Goal: Task Accomplishment & Management: Use online tool/utility

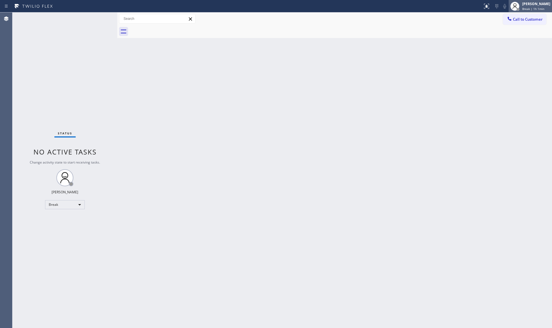
drag, startPoint x: 528, startPoint y: 6, endPoint x: 524, endPoint y: 9, distance: 4.6
click at [528, 7] on div "[PERSON_NAME] Break | 1h 1min" at bounding box center [537, 6] width 31 height 10
click at [503, 38] on button "Unavailable" at bounding box center [524, 37] width 57 height 7
click at [539, 24] on button "Call to Customer" at bounding box center [524, 19] width 43 height 11
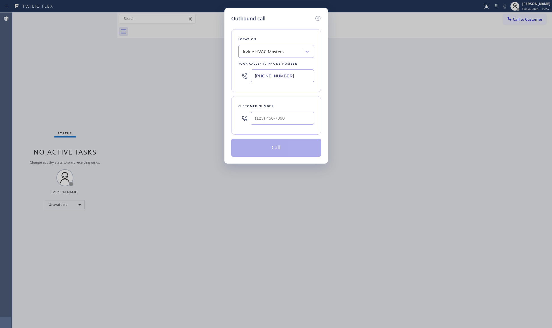
drag, startPoint x: 291, startPoint y: 82, endPoint x: 196, endPoint y: 88, distance: 95.0
click at [196, 88] on div "Outbound call Location [GEOGRAPHIC_DATA] HVAC Masters Your caller id phone numb…" at bounding box center [276, 164] width 552 height 328
paste input "206) 202-2204"
click at [296, 77] on input "[PHONE_NUMBER]" at bounding box center [282, 75] width 63 height 13
drag, startPoint x: 296, startPoint y: 77, endPoint x: 244, endPoint y: 75, distance: 51.4
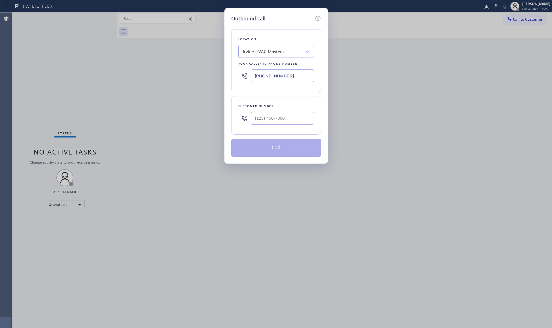
click at [244, 75] on div "[PHONE_NUMBER]" at bounding box center [277, 76] width 76 height 18
type input "[PHONE_NUMBER]"
click at [311, 112] on div at bounding box center [282, 118] width 63 height 18
click at [298, 123] on input "(___) ___-____" at bounding box center [282, 118] width 63 height 13
paste input "206) 970-0146"
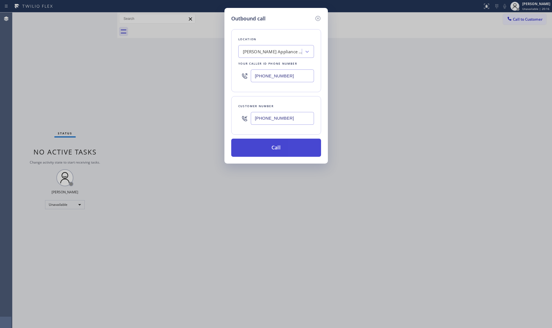
type input "[PHONE_NUMBER]"
click at [277, 147] on button "Call" at bounding box center [276, 148] width 90 height 18
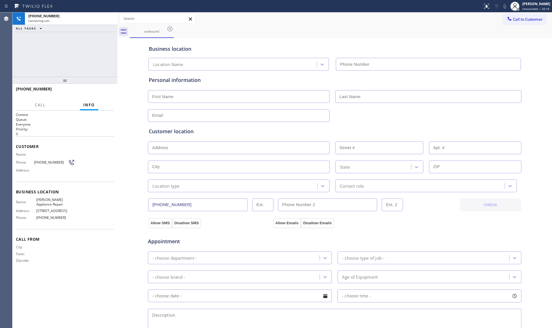
type input "[PHONE_NUMBER]"
click at [94, 92] on span "HANG UP" at bounding box center [100, 92] width 17 height 4
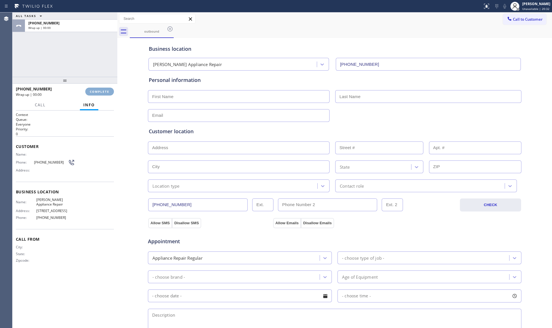
click at [94, 91] on span "COMPLETE" at bounding box center [100, 92] width 20 height 4
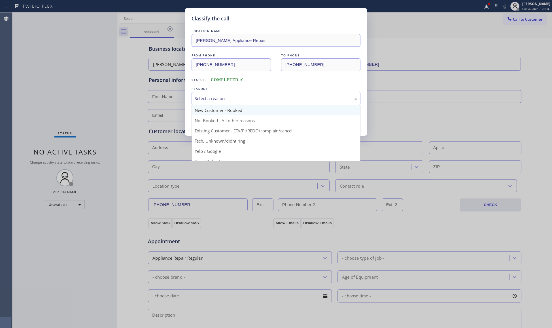
drag, startPoint x: 197, startPoint y: 96, endPoint x: 205, endPoint y: 109, distance: 16.1
click at [197, 96] on div "Select a reason" at bounding box center [276, 98] width 163 height 7
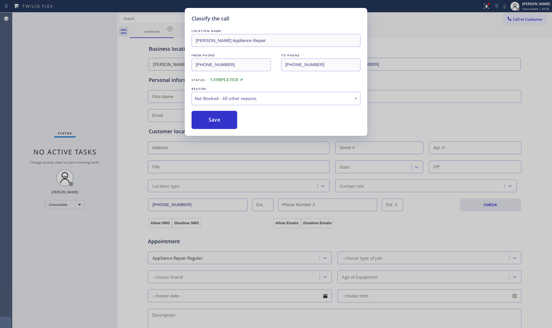
click at [211, 117] on button "Save" at bounding box center [215, 120] width 46 height 18
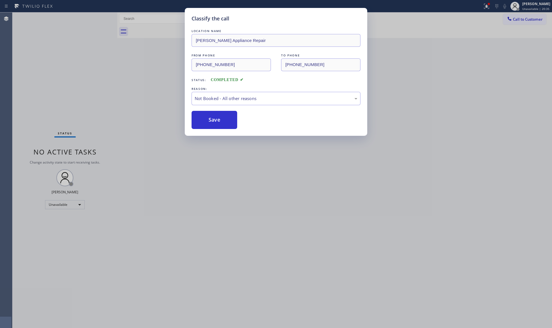
click at [211, 117] on button "Save" at bounding box center [215, 120] width 46 height 18
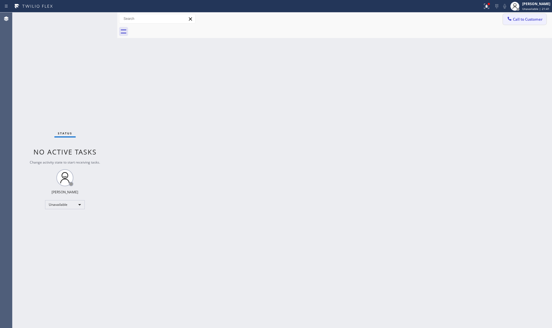
click at [507, 19] on icon at bounding box center [510, 19] width 6 height 6
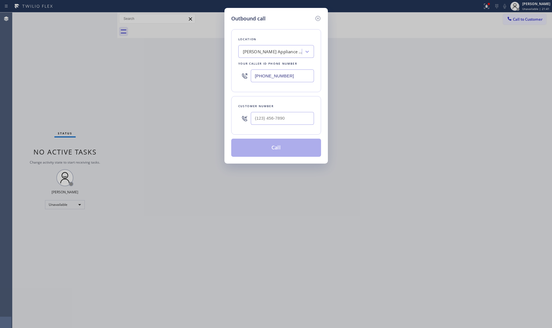
drag, startPoint x: 297, startPoint y: 79, endPoint x: 244, endPoint y: 80, distance: 53.3
click at [244, 80] on div "[PHONE_NUMBER]" at bounding box center [277, 76] width 76 height 18
paste input "714) 360-0636"
type input "[PHONE_NUMBER]"
click at [311, 121] on input "(___) ___-____" at bounding box center [282, 118] width 63 height 13
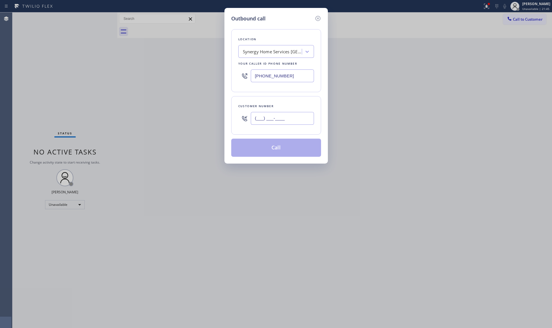
paste input "717) 296-6019"
type input "[PHONE_NUMBER]"
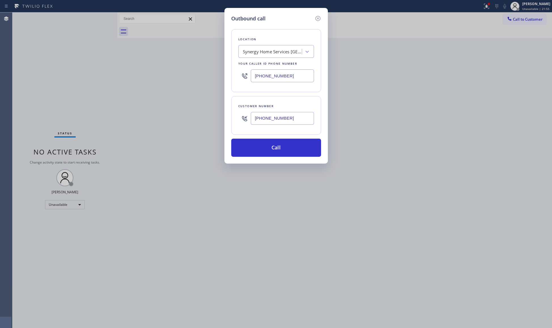
drag, startPoint x: 271, startPoint y: 139, endPoint x: 274, endPoint y: 132, distance: 7.9
click at [271, 139] on div "Location Synergy Home Services [GEOGRAPHIC_DATA] Your caller id phone number [P…" at bounding box center [276, 89] width 90 height 134
click at [284, 153] on button "Call" at bounding box center [276, 148] width 90 height 18
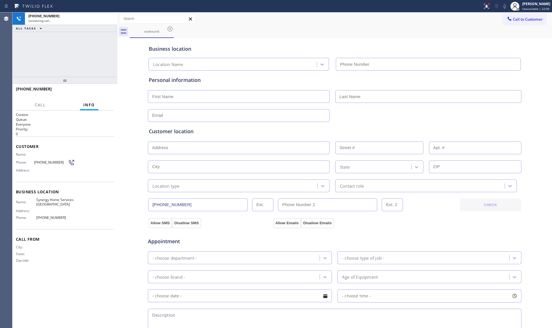
type input "[PHONE_NUMBER]"
click at [103, 88] on button "HANG UP" at bounding box center [101, 92] width 26 height 8
click at [104, 90] on span "COMPLETE" at bounding box center [100, 92] width 20 height 4
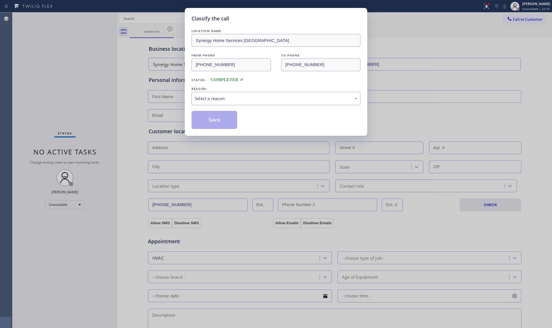
click at [104, 88] on div "Classify the call LOCATION NAME Synergy Home Services [GEOGRAPHIC_DATA] FROM PH…" at bounding box center [276, 164] width 552 height 328
click at [208, 99] on div "Select a reason" at bounding box center [276, 98] width 163 height 7
click at [217, 122] on button "Save" at bounding box center [215, 120] width 46 height 18
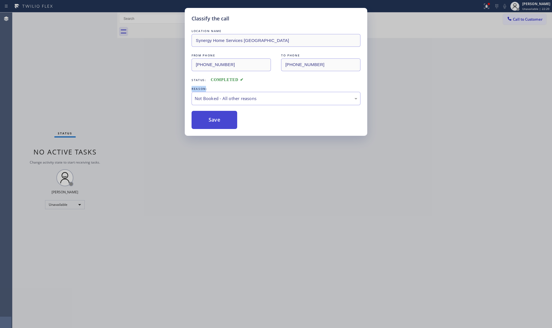
click at [217, 122] on button "Save" at bounding box center [215, 120] width 46 height 18
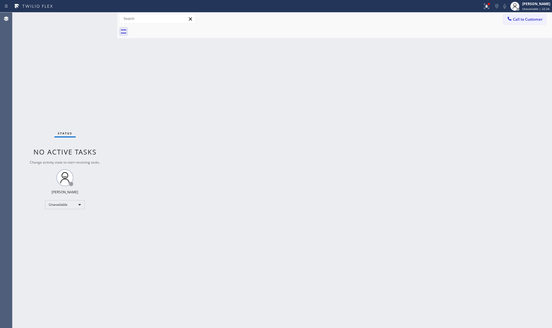
drag, startPoint x: 490, startPoint y: 9, endPoint x: 490, endPoint y: 53, distance: 44.8
click at [490, 10] on button at bounding box center [487, 6] width 12 height 12
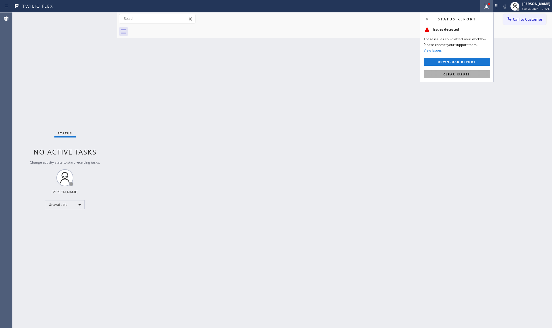
drag, startPoint x: 488, startPoint y: 70, endPoint x: 484, endPoint y: 74, distance: 5.6
click at [487, 71] on div "Status report Issues detected These issues could affect your workflow. Please c…" at bounding box center [457, 47] width 74 height 70
click at [484, 74] on button "Clear issues" at bounding box center [457, 74] width 66 height 8
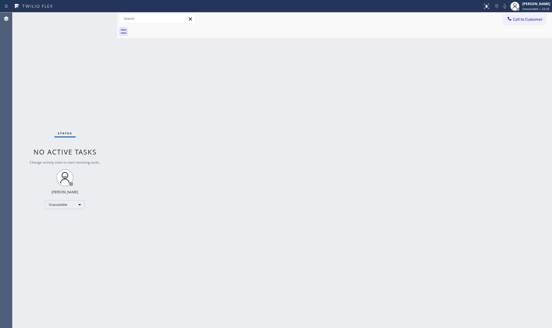
click at [526, 19] on span "Call to Customer" at bounding box center [528, 19] width 30 height 5
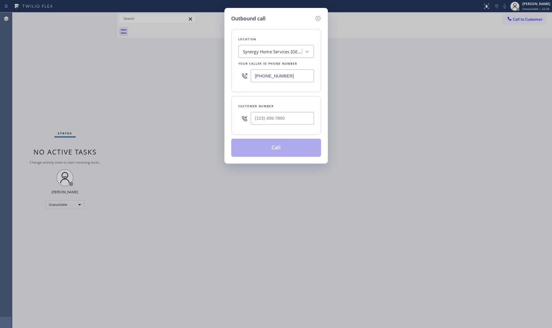
drag, startPoint x: 304, startPoint y: 71, endPoint x: 257, endPoint y: 82, distance: 48.9
click at [257, 82] on input "[PHONE_NUMBER]" at bounding box center [282, 75] width 63 height 13
paste input "86) 305-6077"
type input "[PHONE_NUMBER]"
click at [311, 123] on input "(___) ___-____" at bounding box center [282, 118] width 63 height 13
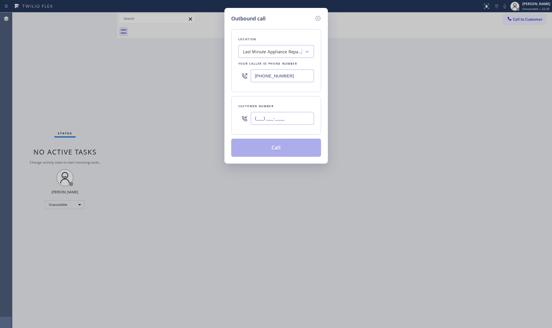
paste input "401) 204-6368"
type input "[PHONE_NUMBER]"
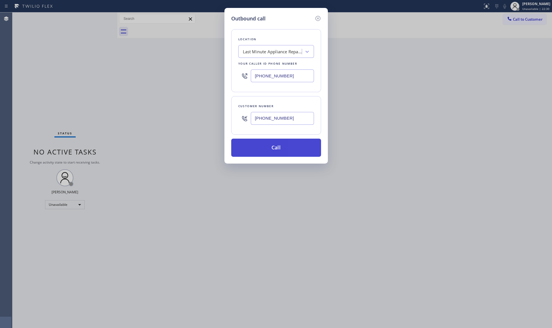
click at [286, 144] on button "Call" at bounding box center [276, 148] width 90 height 18
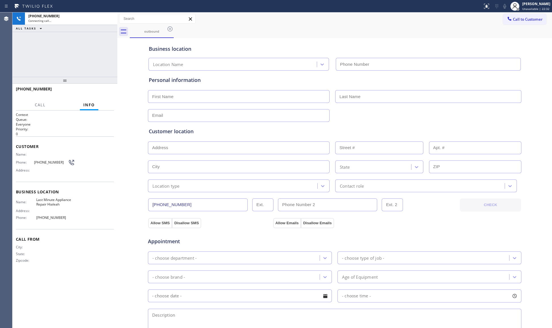
type input "[PHONE_NUMBER]"
click at [284, 28] on div "outbound" at bounding box center [341, 31] width 423 height 13
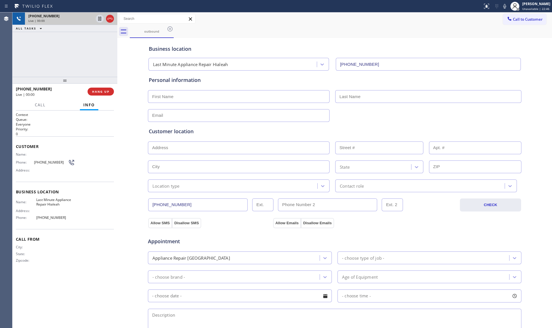
click at [109, 23] on div at bounding box center [105, 18] width 20 height 12
click at [104, 95] on button "HANG UP" at bounding box center [101, 92] width 26 height 8
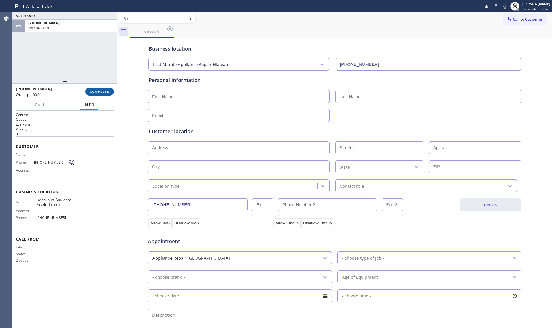
drag, startPoint x: 115, startPoint y: 86, endPoint x: 109, endPoint y: 91, distance: 7.9
click at [115, 87] on div "[PHONE_NUMBER] Wrap up | 00:01 COMPLETE" at bounding box center [64, 92] width 105 height 16
click at [109, 91] on span "COMPLETE" at bounding box center [100, 92] width 20 height 4
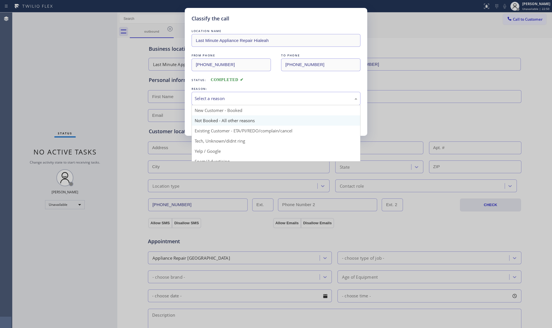
drag, startPoint x: 211, startPoint y: 99, endPoint x: 196, endPoint y: 116, distance: 22.3
click at [207, 104] on div "Select a reason" at bounding box center [276, 98] width 169 height 13
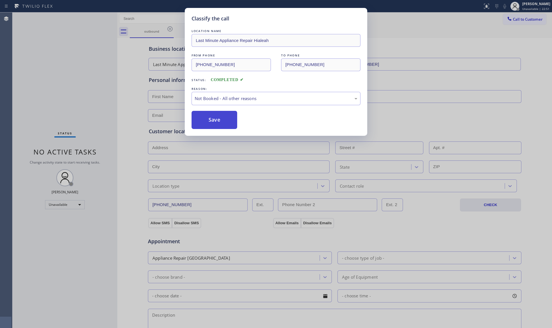
click at [206, 120] on button "Save" at bounding box center [215, 120] width 46 height 18
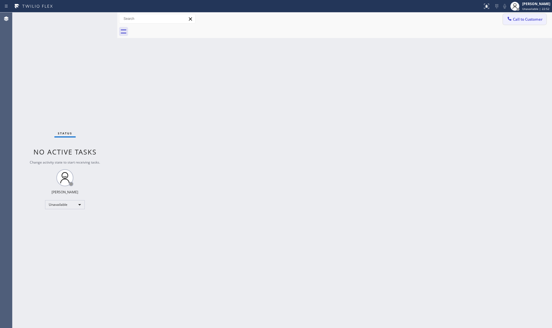
click at [507, 21] on div at bounding box center [510, 19] width 7 height 7
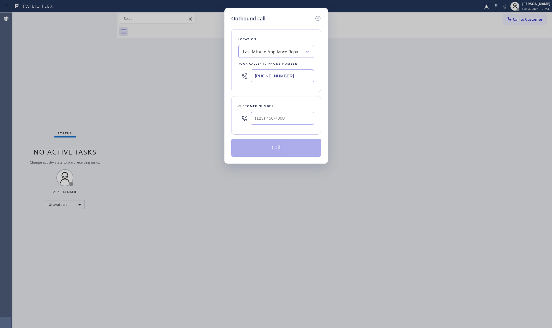
drag, startPoint x: 284, startPoint y: 78, endPoint x: 198, endPoint y: 77, distance: 85.7
click at [197, 78] on div "Outbound call Location Last Minute Appliance Repair Hialeah Your caller id phon…" at bounding box center [276, 164] width 552 height 328
paste input "858) 299-0780"
type input "[PHONE_NUMBER]"
click at [258, 120] on input "(___) ___-____" at bounding box center [282, 118] width 63 height 13
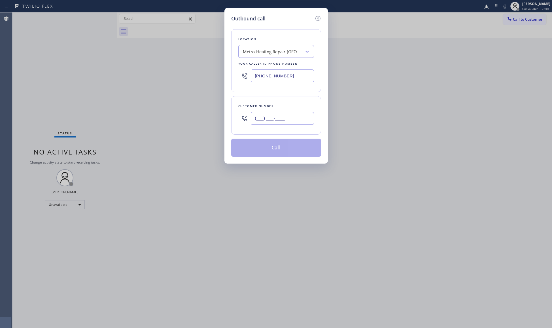
paste input "209) 221-4332"
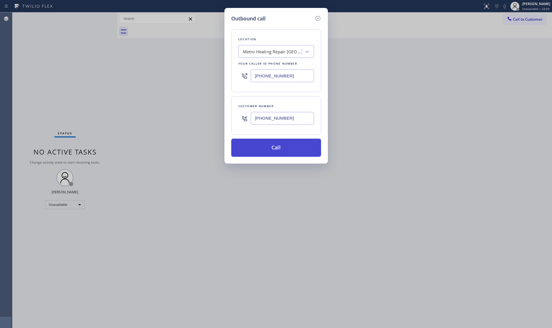
type input "[PHONE_NUMBER]"
click at [271, 146] on button "Call" at bounding box center [276, 148] width 90 height 18
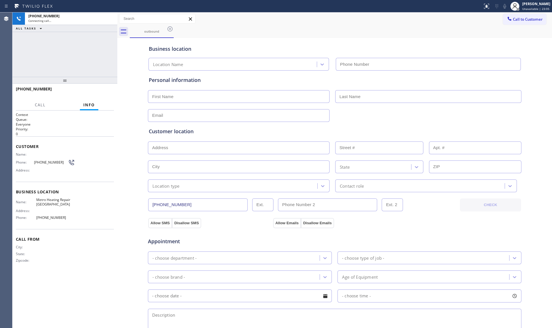
type input "[PHONE_NUMBER]"
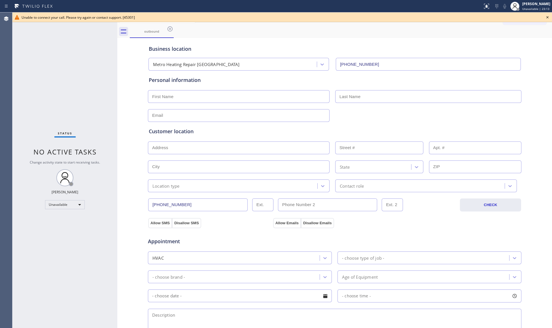
click at [172, 204] on input "[PHONE_NUMBER]" at bounding box center [198, 205] width 100 height 13
drag, startPoint x: 547, startPoint y: 15, endPoint x: 493, endPoint y: 1, distance: 55.4
click at [543, 15] on div "Unable to connect your call. Please try again or contact support. [45301]" at bounding box center [282, 17] width 540 height 10
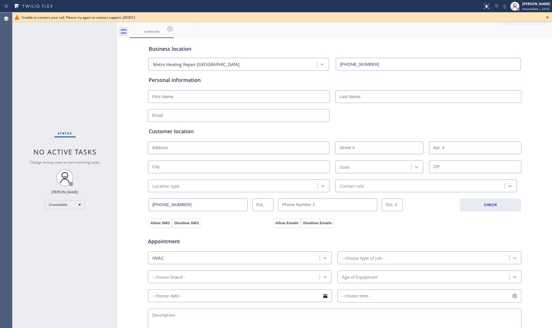
click at [547, 16] on icon at bounding box center [548, 17] width 2 height 2
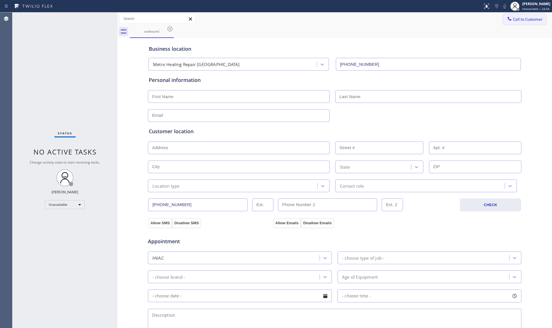
click at [521, 18] on span "Call to Customer" at bounding box center [528, 19] width 30 height 5
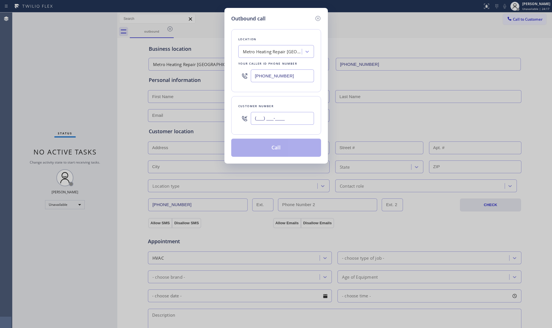
click at [298, 124] on input "(___) ___-____" at bounding box center [282, 118] width 63 height 13
paste input "209) 221-4332"
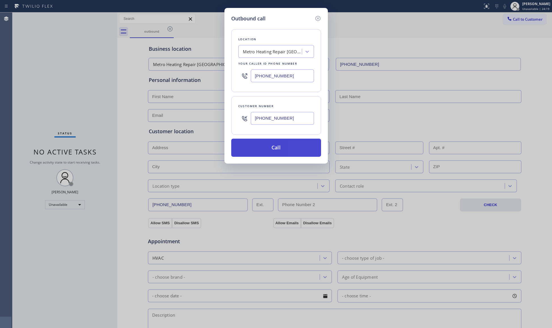
type input "[PHONE_NUMBER]"
click at [279, 147] on button "Call" at bounding box center [276, 148] width 90 height 18
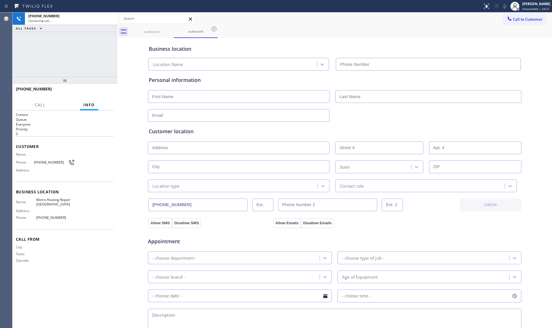
type input "[PHONE_NUMBER]"
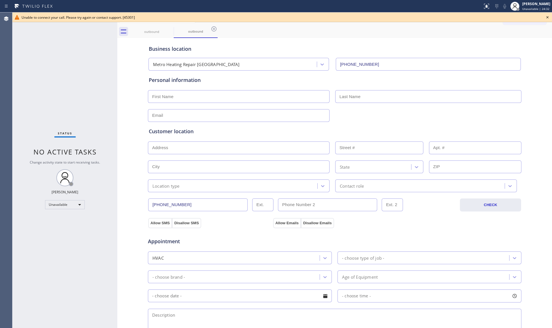
click at [233, 54] on div "Business location Metro Heating Repair [GEOGRAPHIC_DATA] [PHONE_NUMBER]" at bounding box center [335, 54] width 374 height 31
drag, startPoint x: 166, startPoint y: 29, endPoint x: 169, endPoint y: 28, distance: 3.2
click at [166, 29] on div "outbound" at bounding box center [151, 31] width 43 height 13
click at [169, 28] on icon at bounding box center [170, 29] width 7 height 7
click at [0, 0] on icon at bounding box center [0, 0] width 0 height 0
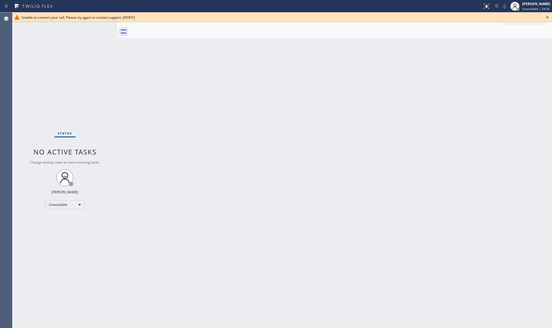
click at [169, 28] on div at bounding box center [341, 31] width 423 height 13
click at [548, 16] on icon at bounding box center [548, 17] width 7 height 7
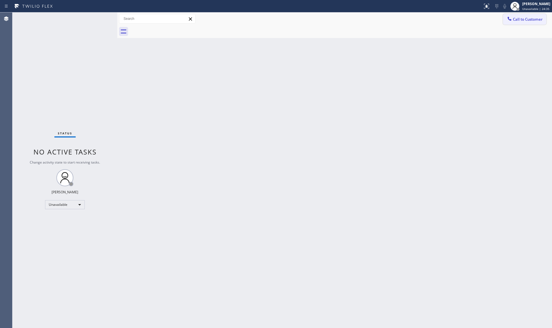
drag, startPoint x: 503, startPoint y: 21, endPoint x: 507, endPoint y: 22, distance: 4.8
click at [505, 22] on div "Call to Customer Outbound call Location Metro Heating Repair [GEOGRAPHIC_DATA] …" at bounding box center [334, 19] width 435 height 10
click at [504, 20] on button "Call to Customer" at bounding box center [524, 19] width 43 height 11
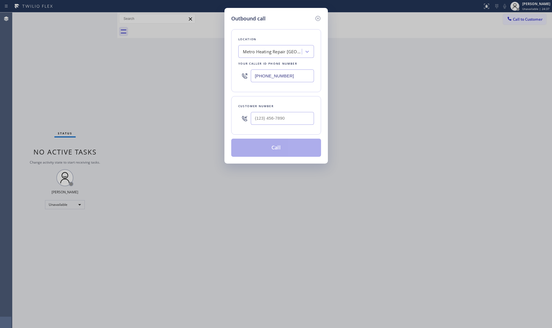
drag, startPoint x: 273, startPoint y: 72, endPoint x: 231, endPoint y: 72, distance: 42.8
click at [230, 72] on div "Outbound call Location Metro Heating Repair [GEOGRAPHIC_DATA] Your caller id ph…" at bounding box center [277, 86] width 104 height 156
paste input "650) 529-4916"
type input "[PHONE_NUMBER]"
click at [296, 115] on input "(___) ___-____" at bounding box center [282, 118] width 63 height 13
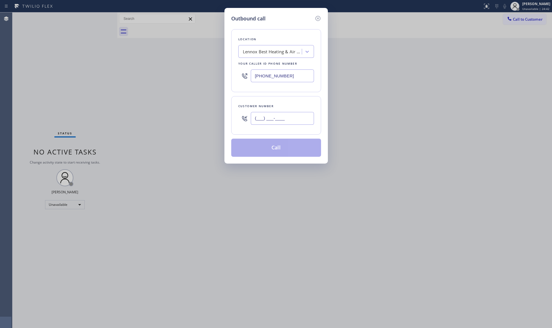
paste input "650) 424-9682"
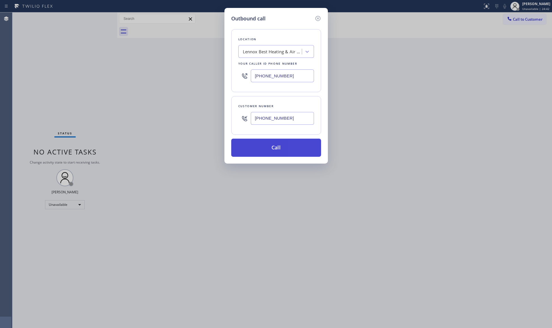
type input "[PHONE_NUMBER]"
drag, startPoint x: 282, startPoint y: 145, endPoint x: 440, endPoint y: 109, distance: 161.9
click at [282, 145] on button "Call" at bounding box center [276, 148] width 90 height 18
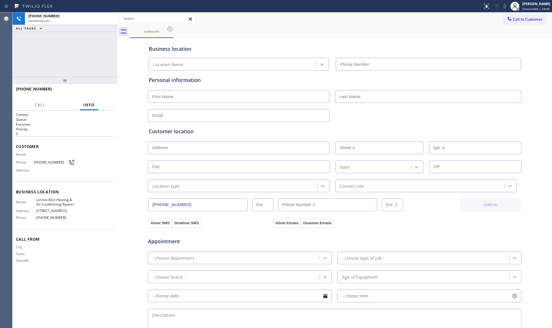
type input "[PHONE_NUMBER]"
click at [369, 50] on div "Business location" at bounding box center [335, 49] width 372 height 8
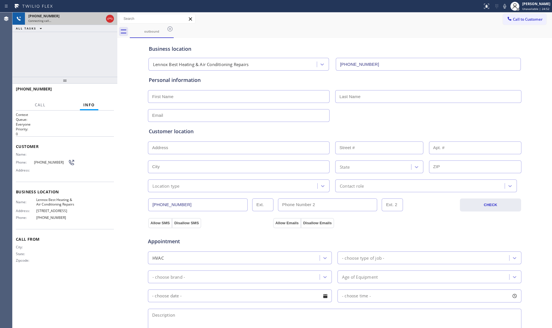
click at [113, 17] on icon at bounding box center [110, 18] width 7 height 7
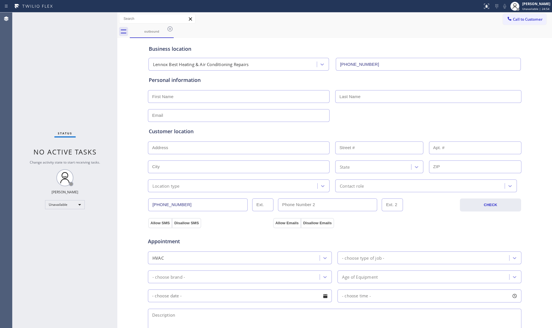
click at [170, 29] on icon at bounding box center [170, 28] width 5 height 5
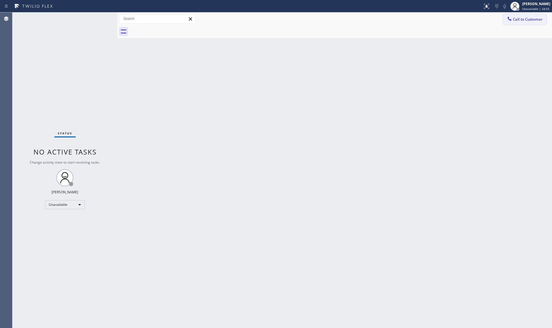
click at [508, 17] on icon at bounding box center [510, 19] width 6 height 6
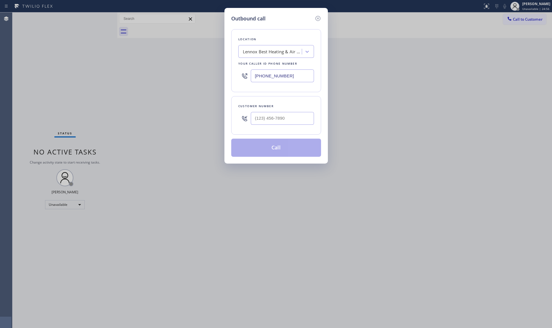
drag, startPoint x: 265, startPoint y: 82, endPoint x: 225, endPoint y: 81, distance: 40.0
click at [225, 82] on div "Outbound call Location Lennox Best Heating & Air Conditioning Repairs Your call…" at bounding box center [277, 86] width 104 height 156
paste input "760) 276-5458"
type input "[PHONE_NUMBER]"
click at [296, 121] on input "(___) ___-____" at bounding box center [282, 118] width 63 height 13
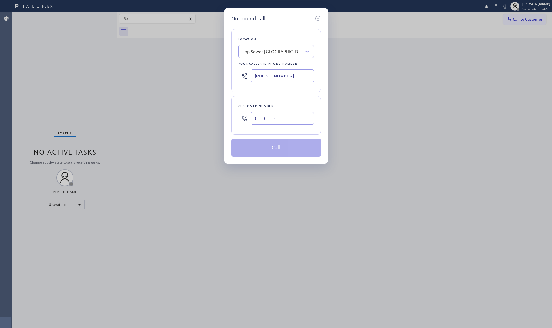
paste input "209) 221-4332"
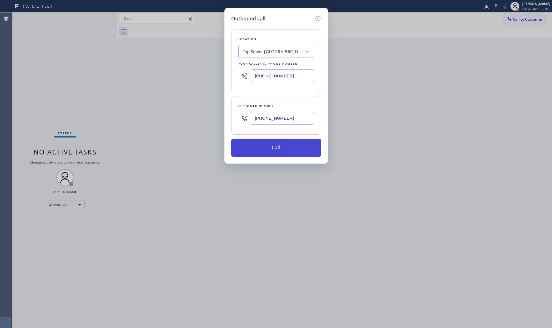
type input "[PHONE_NUMBER]"
click at [282, 147] on button "Call" at bounding box center [276, 148] width 90 height 18
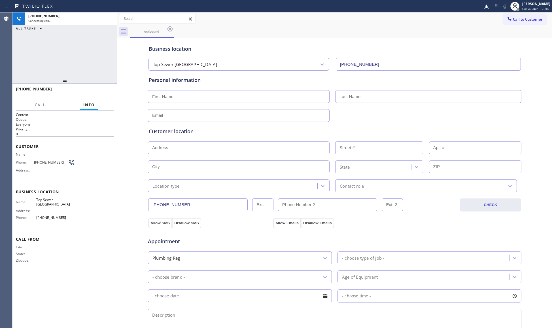
type input "[PHONE_NUMBER]"
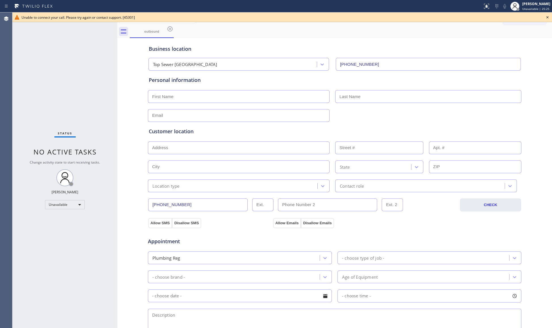
click at [548, 16] on icon at bounding box center [548, 17] width 7 height 7
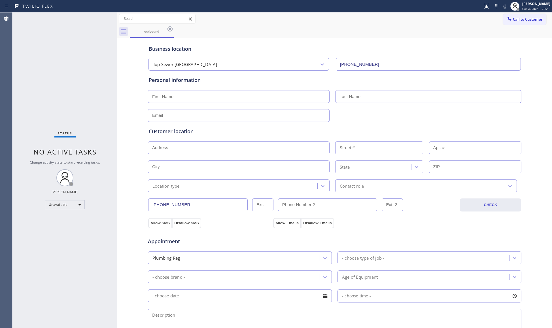
click at [507, 20] on icon at bounding box center [510, 19] width 6 height 6
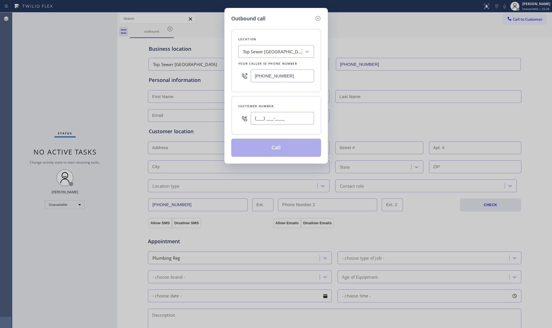
click at [298, 120] on input "(___) ___-____" at bounding box center [282, 118] width 63 height 13
paste input "209) 221-4332"
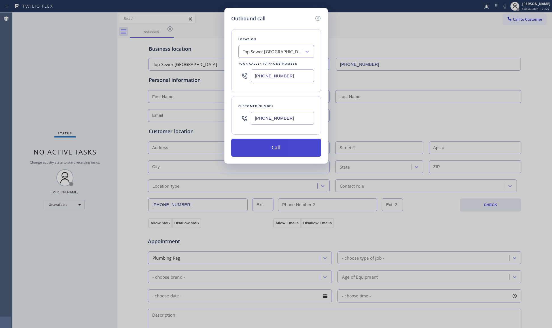
type input "[PHONE_NUMBER]"
drag, startPoint x: 278, startPoint y: 145, endPoint x: 285, endPoint y: 149, distance: 7.6
click at [285, 149] on button "Call" at bounding box center [276, 148] width 90 height 18
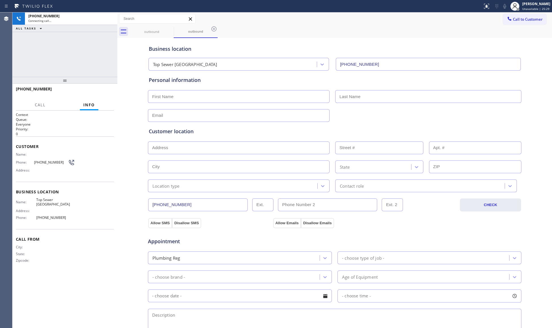
type input "[PHONE_NUMBER]"
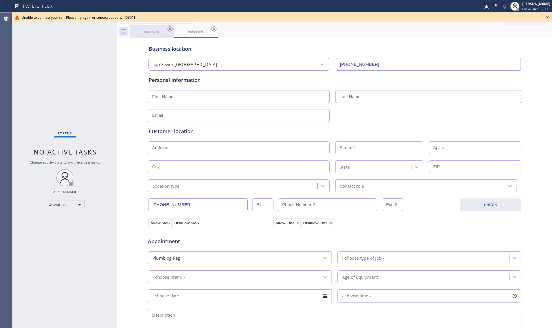
click at [159, 32] on div "outbound" at bounding box center [151, 31] width 43 height 4
click at [167, 27] on icon at bounding box center [170, 29] width 7 height 7
click at [0, 0] on icon at bounding box center [0, 0] width 0 height 0
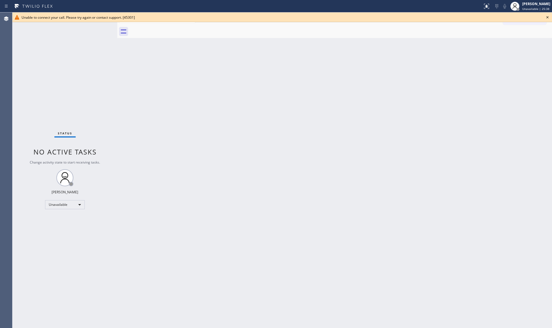
click at [167, 27] on div at bounding box center [341, 31] width 423 height 13
drag, startPoint x: 167, startPoint y: 27, endPoint x: 221, endPoint y: 39, distance: 55.2
click at [168, 27] on div at bounding box center [341, 31] width 423 height 13
click at [546, 17] on icon at bounding box center [548, 17] width 7 height 7
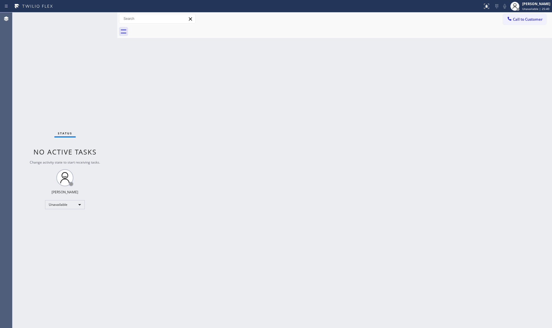
drag, startPoint x: 541, startPoint y: 18, endPoint x: 450, endPoint y: 49, distance: 95.9
click at [538, 19] on span "Call to Customer" at bounding box center [528, 19] width 30 height 5
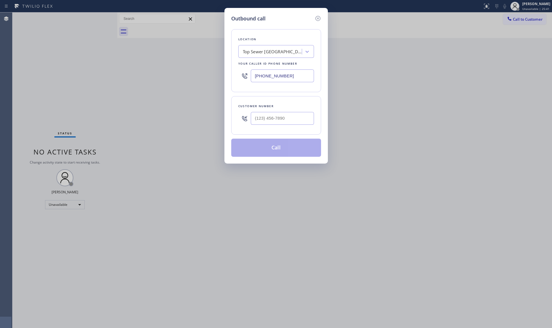
drag, startPoint x: 283, startPoint y: 77, endPoint x: 230, endPoint y: 76, distance: 53.3
click at [230, 76] on div "Outbound call Location Top Sewer [GEOGRAPHIC_DATA] Your caller id phone number …" at bounding box center [277, 86] width 104 height 156
paste input "415) 779-7642"
type input "[PHONE_NUMBER]"
paste input "415) 495-6700"
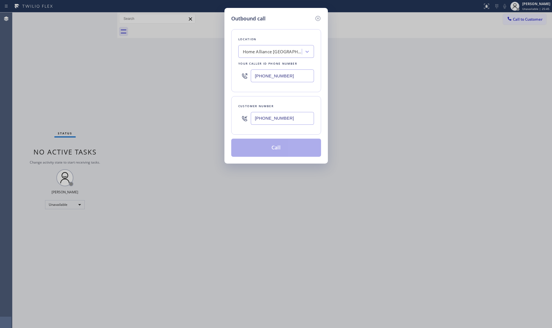
click at [287, 122] on input "[PHONE_NUMBER]" at bounding box center [282, 118] width 63 height 13
type input "[PHONE_NUMBER]"
click at [281, 147] on button "Call" at bounding box center [276, 148] width 90 height 18
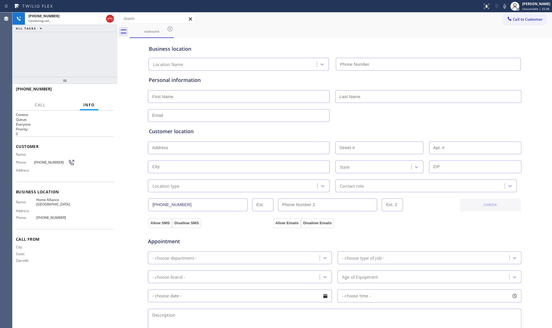
type input "[PHONE_NUMBER]"
click at [369, 23] on div "Call to Customer Outbound call Location Home Alliance [GEOGRAPHIC_DATA] Your ca…" at bounding box center [334, 19] width 435 height 10
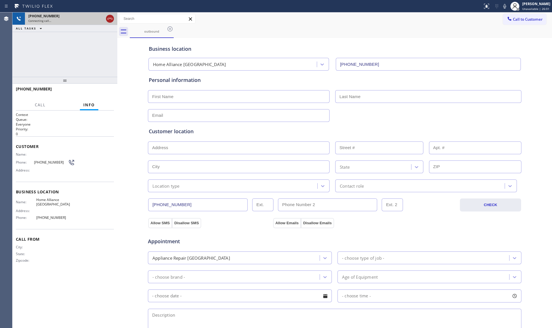
click at [107, 19] on div at bounding box center [110, 18] width 8 height 7
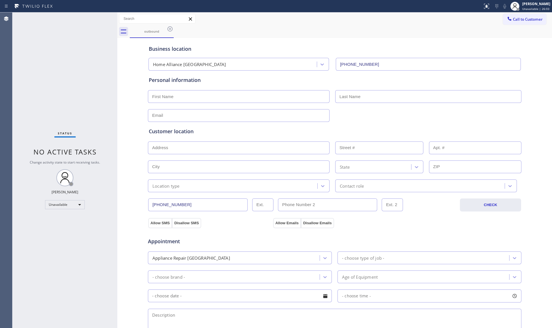
click at [180, 202] on input "[PHONE_NUMBER]" at bounding box center [198, 205] width 100 height 13
click at [170, 31] on icon at bounding box center [170, 28] width 5 height 5
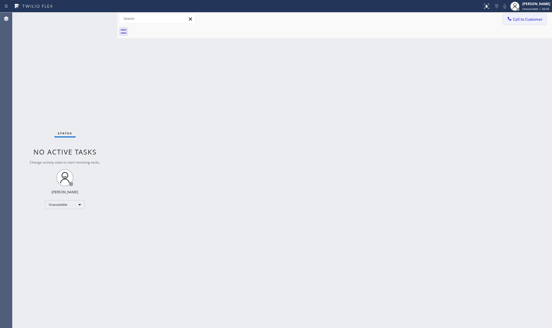
click at [538, 23] on button "Call to Customer" at bounding box center [524, 19] width 43 height 11
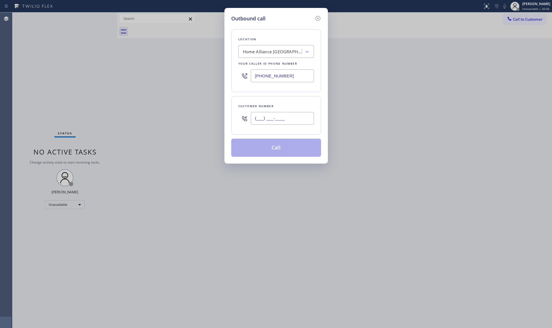
paste input "text"
click at [294, 124] on input "(___) ___-____" at bounding box center [282, 118] width 63 height 13
paste input "909) 740-3110"
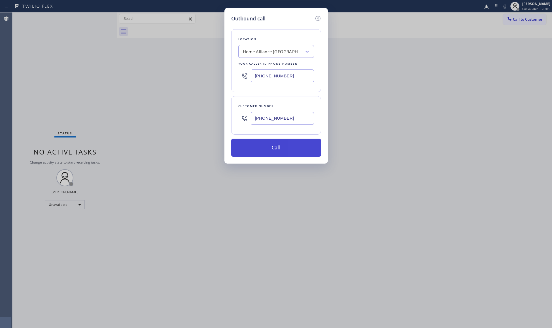
type input "[PHONE_NUMBER]"
click at [279, 150] on button "Call" at bounding box center [276, 148] width 90 height 18
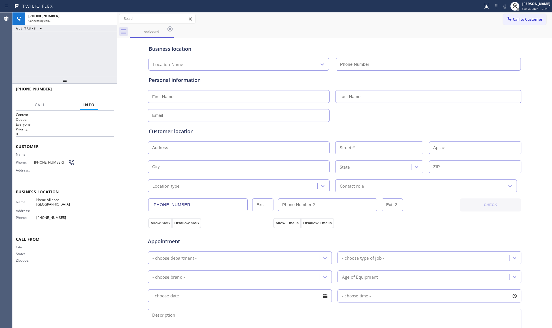
type input "[PHONE_NUMBER]"
click at [315, 26] on div "outbound" at bounding box center [341, 31] width 423 height 13
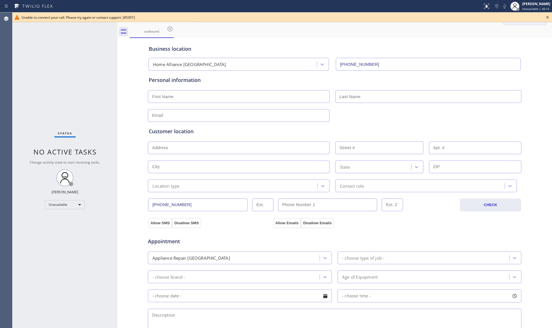
drag, startPoint x: 546, startPoint y: 17, endPoint x: 540, endPoint y: 17, distance: 5.7
click at [546, 17] on icon at bounding box center [548, 17] width 7 height 7
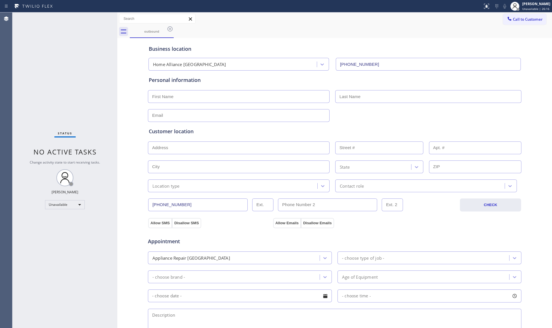
drag, startPoint x: 515, startPoint y: 17, endPoint x: 437, endPoint y: 32, distance: 79.1
click at [513, 19] on span "Call to Customer" at bounding box center [528, 19] width 30 height 5
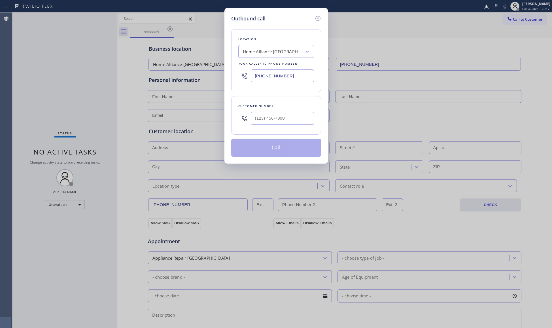
drag, startPoint x: 287, startPoint y: 79, endPoint x: 200, endPoint y: 75, distance: 87.4
click at [200, 75] on div "Outbound call Location Home Alliance [GEOGRAPHIC_DATA] Your caller id phone num…" at bounding box center [276, 164] width 552 height 328
paste input "682) 204-2278"
type input "[PHONE_NUMBER]"
click at [292, 112] on div at bounding box center [282, 118] width 63 height 18
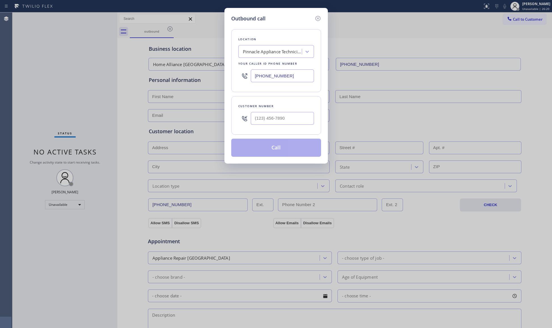
click at [287, 111] on div "Customer number" at bounding box center [276, 115] width 90 height 39
click at [287, 115] on input "(___) ___-____" at bounding box center [282, 118] width 63 height 13
paste input "682) 278-6836"
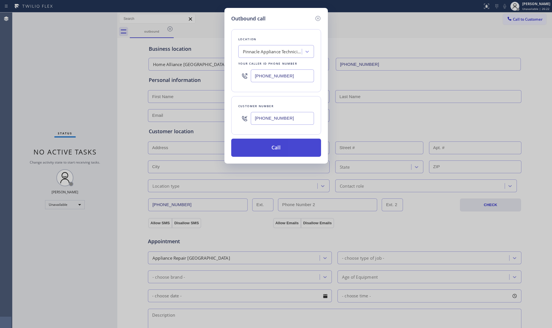
type input "[PHONE_NUMBER]"
click at [277, 150] on button "Call" at bounding box center [276, 148] width 90 height 18
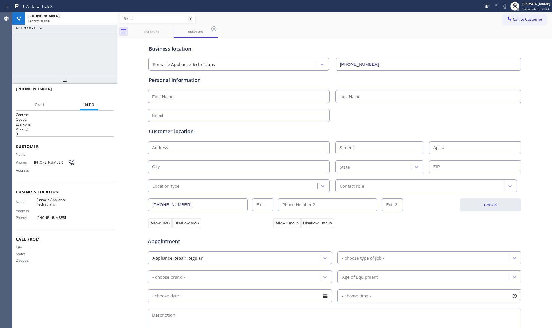
type input "[PHONE_NUMBER]"
click at [108, 17] on icon at bounding box center [110, 18] width 7 height 7
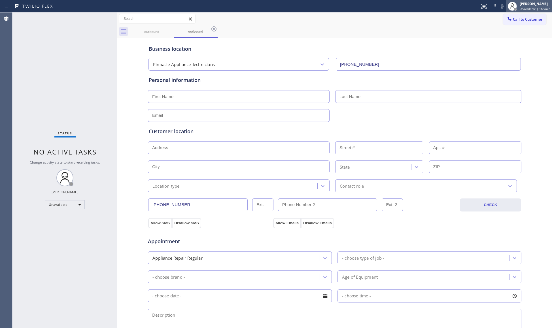
click at [512, 10] on div at bounding box center [513, 6] width 12 height 12
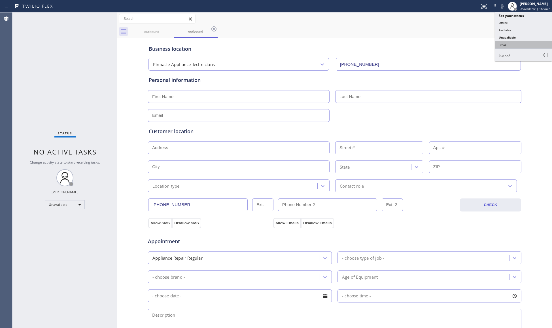
click at [499, 42] on button "Break" at bounding box center [524, 44] width 57 height 7
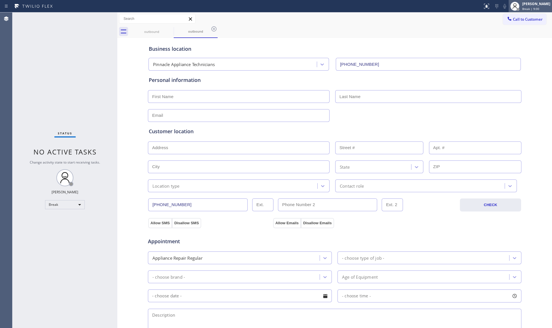
click at [519, 9] on div at bounding box center [518, 9] width 3 height 3
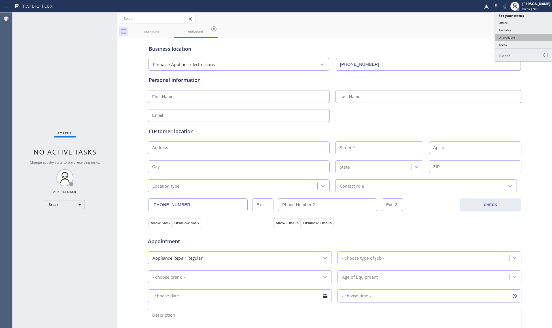
click at [509, 38] on button "Unavailable" at bounding box center [524, 37] width 57 height 7
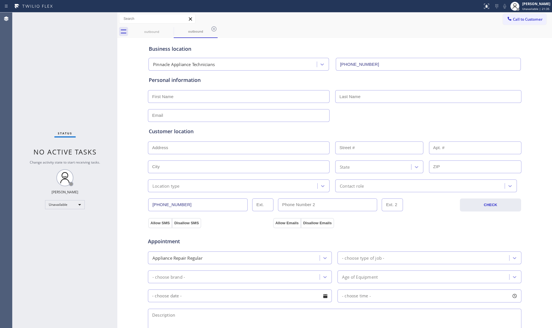
click at [507, 20] on icon at bounding box center [510, 19] width 6 height 6
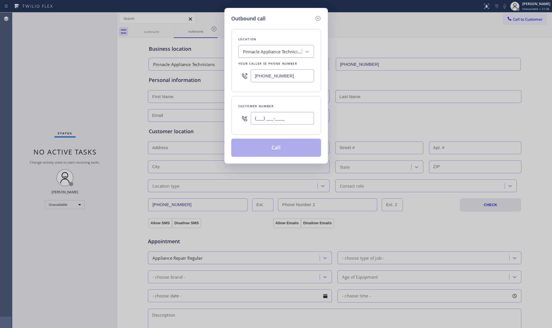
click at [296, 119] on input "(___) ___-____" at bounding box center [282, 118] width 63 height 13
paste input "347) 731-9480"
type input "[PHONE_NUMBER]"
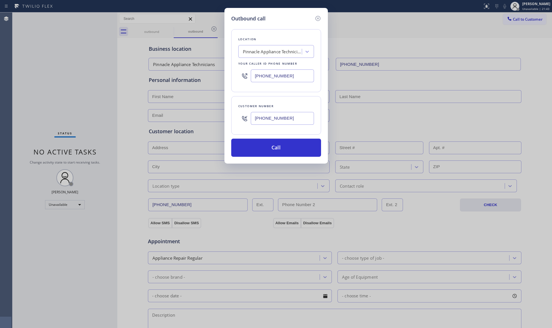
drag, startPoint x: 288, startPoint y: 76, endPoint x: 259, endPoint y: 75, distance: 29.5
click at [259, 75] on input "[PHONE_NUMBER]" at bounding box center [282, 75] width 63 height 13
click at [255, 77] on input "[PHONE_NUMBER]" at bounding box center [282, 75] width 63 height 13
paste input "213) 566-1222"
type input "[PHONE_NUMBER]"
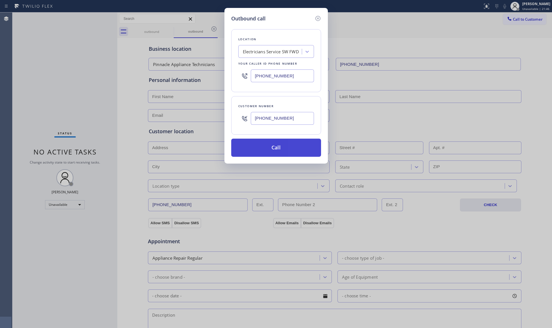
drag, startPoint x: 279, startPoint y: 147, endPoint x: 296, endPoint y: 148, distance: 17.6
click at [279, 147] on button "Call" at bounding box center [276, 148] width 90 height 18
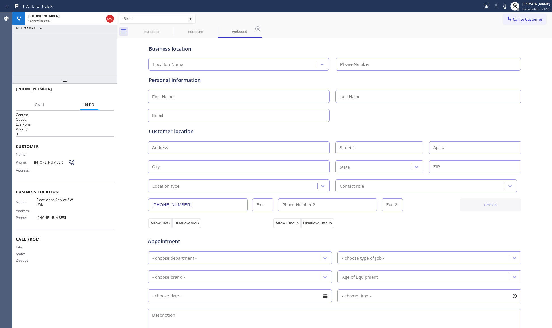
type input "[PHONE_NUMBER]"
click at [404, 35] on div "outbound outbound outbound" at bounding box center [341, 31] width 423 height 13
click at [113, 91] on div "[PHONE_NUMBER] Live | 00:06 HANG UP" at bounding box center [64, 92] width 105 height 16
click at [106, 91] on span "HANG UP" at bounding box center [100, 92] width 17 height 4
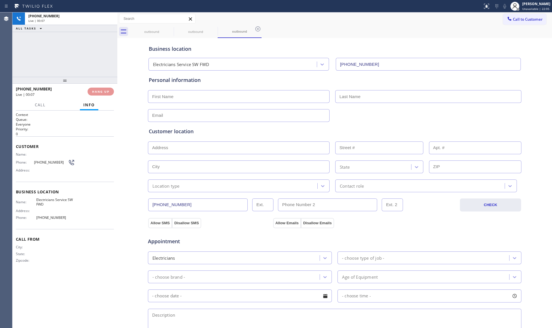
click at [102, 86] on div "[PHONE_NUMBER] Live | 00:07 HANG UP" at bounding box center [65, 91] width 98 height 15
click at [101, 86] on div "[PHONE_NUMBER] Wrap up | 00:00 COMPLETE" at bounding box center [65, 91] width 98 height 15
click at [98, 95] on button "COMPLETE" at bounding box center [99, 92] width 29 height 8
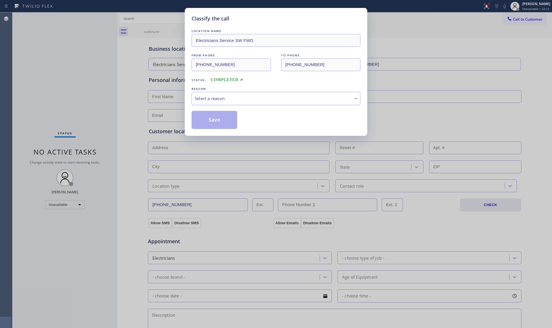
click at [220, 98] on div "Select a reason" at bounding box center [276, 98] width 163 height 7
click at [218, 124] on button "Save" at bounding box center [215, 120] width 46 height 18
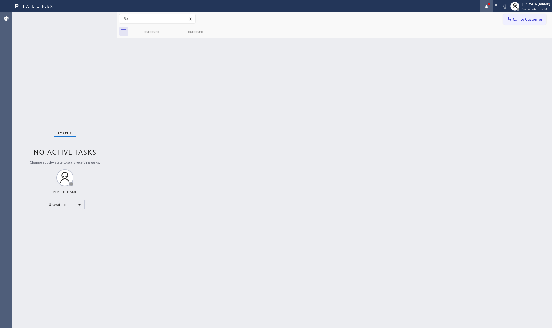
click at [482, 9] on button at bounding box center [487, 6] width 12 height 12
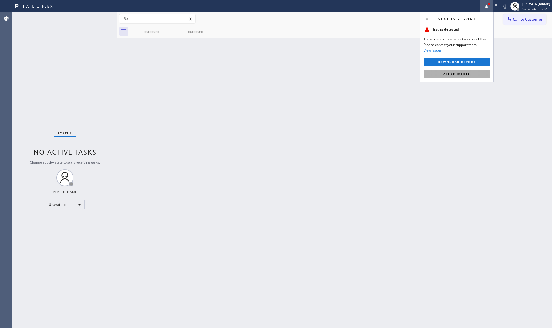
click at [482, 74] on button "Clear issues" at bounding box center [457, 74] width 66 height 8
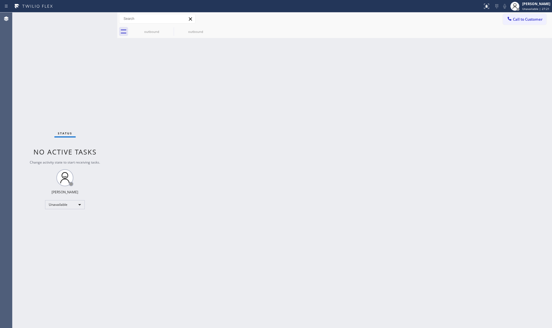
drag, startPoint x: 511, startPoint y: 18, endPoint x: 417, endPoint y: 54, distance: 101.0
click at [510, 20] on icon at bounding box center [510, 19] width 6 height 6
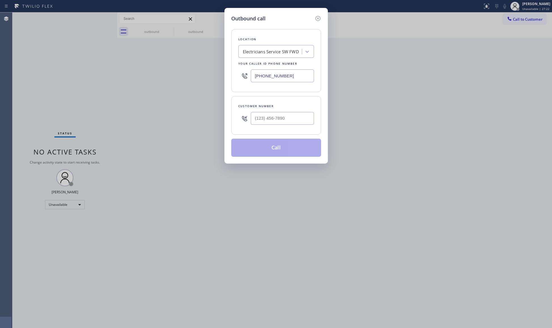
click at [285, 74] on input "[PHONE_NUMBER]" at bounding box center [282, 75] width 63 height 13
drag, startPoint x: 286, startPoint y: 77, endPoint x: 217, endPoint y: 77, distance: 68.9
click at [217, 77] on div "Outbound call Location Electricians Service SW FWD Your caller id phone number …" at bounding box center [276, 164] width 552 height 328
paste input "562) 489-9480"
type input "[PHONE_NUMBER]"
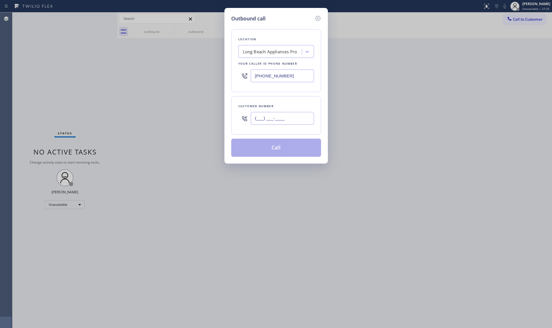
click at [277, 120] on input "(___) ___-____" at bounding box center [282, 118] width 63 height 13
paste input "323) 353-7277"
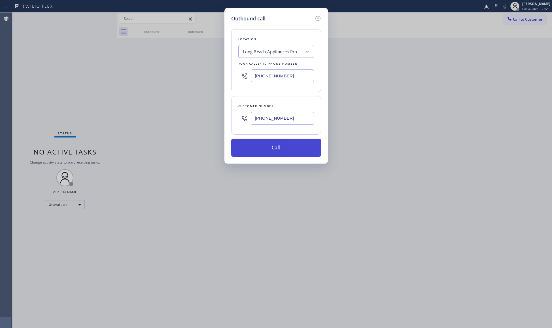
type input "[PHONE_NUMBER]"
click at [280, 148] on button "Call" at bounding box center [276, 148] width 90 height 18
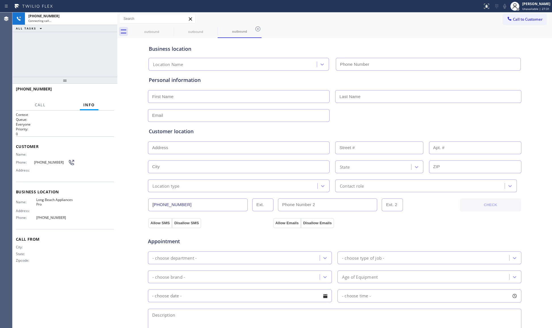
type input "[PHONE_NUMBER]"
click at [214, 29] on icon at bounding box center [214, 28] width 5 height 5
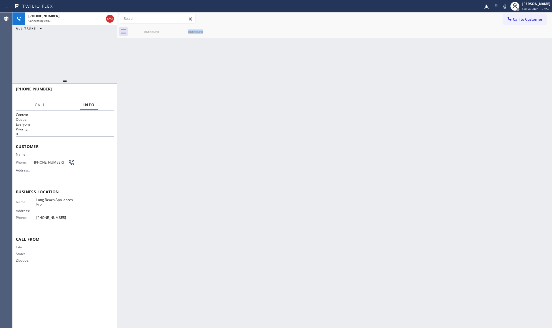
click at [214, 29] on div "outbound" at bounding box center [196, 31] width 44 height 13
click at [0, 0] on icon at bounding box center [0, 0] width 0 height 0
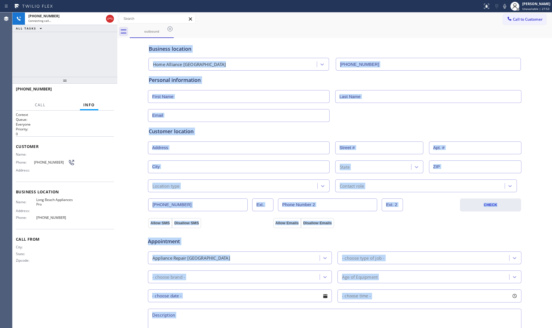
click at [225, 35] on div "outbound" at bounding box center [341, 31] width 423 height 13
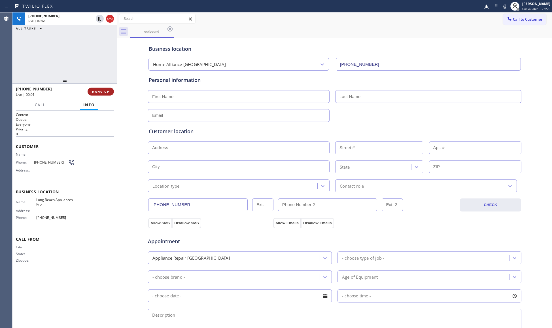
click at [97, 92] on span "HANG UP" at bounding box center [100, 92] width 17 height 4
click at [104, 88] on button "COMPLETE" at bounding box center [99, 92] width 29 height 8
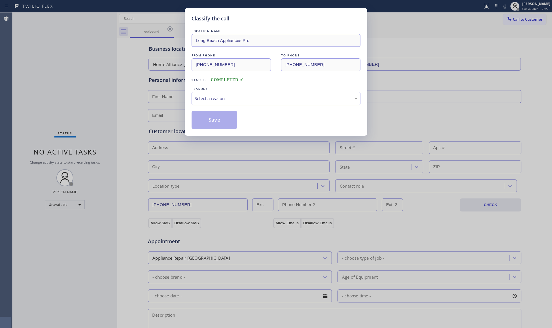
click at [204, 93] on div "Select a reason" at bounding box center [276, 98] width 169 height 13
click at [210, 122] on button "Save" at bounding box center [215, 120] width 46 height 18
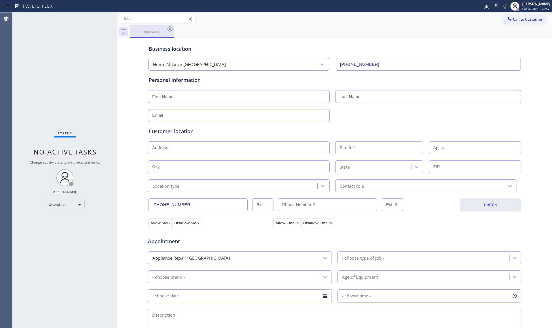
click at [165, 30] on div "outbound" at bounding box center [151, 31] width 43 height 4
click at [168, 30] on icon at bounding box center [170, 29] width 7 height 7
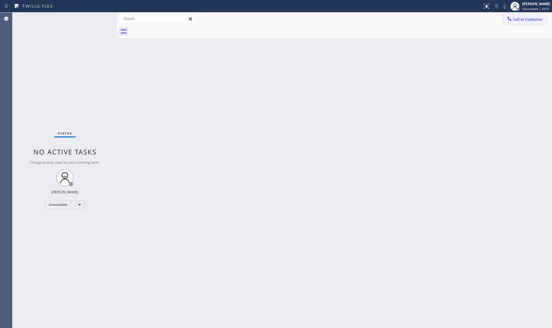
click at [520, 18] on span "Call to Customer" at bounding box center [528, 19] width 30 height 5
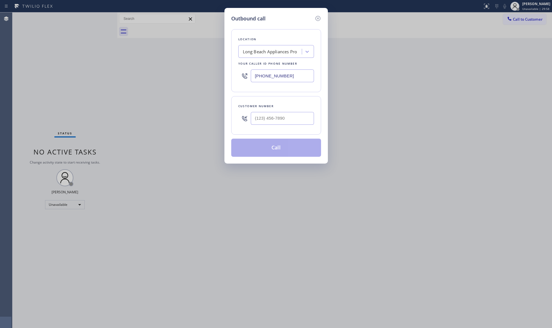
drag, startPoint x: 214, startPoint y: 80, endPoint x: 204, endPoint y: 80, distance: 9.4
click at [206, 81] on div "Outbound call Location [GEOGRAPHIC_DATA] Appliances Pro Your caller id phone nu…" at bounding box center [276, 164] width 552 height 328
paste input "805) 222-7055"
type input "[PHONE_NUMBER]"
click at [296, 121] on input "(___) ___-____" at bounding box center [282, 118] width 63 height 13
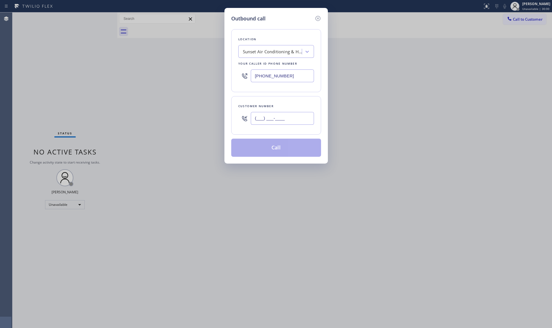
paste input "805) 398-9573"
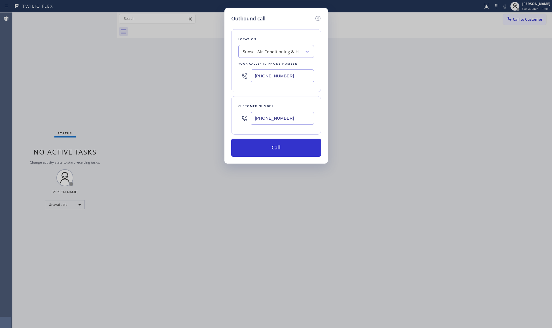
type input "[PHONE_NUMBER]"
drag, startPoint x: 297, startPoint y: 79, endPoint x: 233, endPoint y: 81, distance: 64.1
click at [233, 81] on div "Location Sunset Air Conditioning & Heating [GEOGRAPHIC_DATA][PERSON_NAME] Your …" at bounding box center [276, 60] width 90 height 63
paste input "469) 523-512"
type input "[PHONE_NUMBER]"
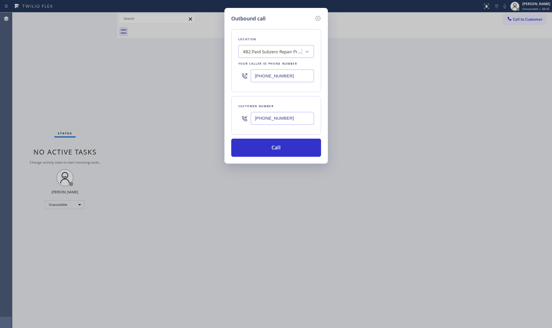
drag, startPoint x: 288, startPoint y: 119, endPoint x: 245, endPoint y: 120, distance: 43.1
click at [245, 120] on div "[PHONE_NUMBER]" at bounding box center [277, 118] width 76 height 18
paste input "907) 887-1487"
type input "[PHONE_NUMBER]"
click at [280, 152] on button "Call" at bounding box center [276, 148] width 90 height 18
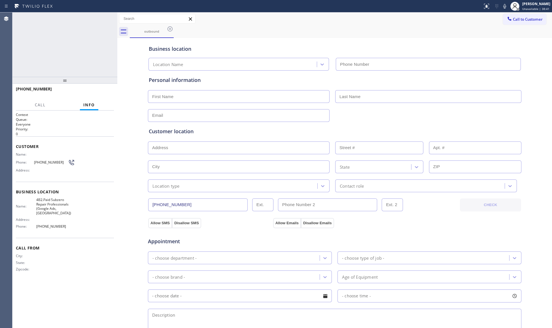
type input "[PHONE_NUMBER]"
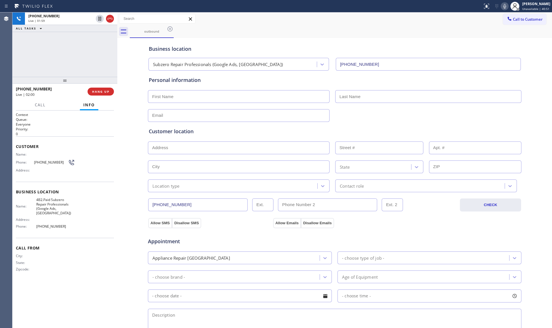
click at [508, 9] on icon at bounding box center [505, 6] width 7 height 7
drag, startPoint x: 462, startPoint y: 34, endPoint x: 549, endPoint y: 79, distance: 97.7
click at [484, 42] on div "outbound Call to Customer Outbound call Location Subzero Repair Professionals (…" at bounding box center [334, 225] width 435 height 427
drag, startPoint x: 222, startPoint y: 37, endPoint x: 223, endPoint y: 40, distance: 2.9
click at [223, 37] on div "Business location Subzero Repair Professionals (Google Ads, [GEOGRAPHIC_DATA]) …" at bounding box center [335, 53] width 374 height 33
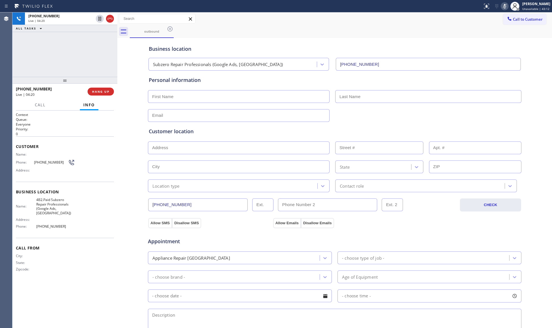
click at [210, 54] on div "Business location Subzero Repair Professionals (Google Ads, [GEOGRAPHIC_DATA]) …" at bounding box center [335, 54] width 374 height 31
click at [507, 6] on icon at bounding box center [505, 6] width 7 height 7
click at [305, 240] on div "Appointment" at bounding box center [334, 238] width 375 height 14
click at [348, 44] on div "Business location Subzero Repair Professionals (Google Ads, [GEOGRAPHIC_DATA]) …" at bounding box center [335, 54] width 374 height 31
drag, startPoint x: 96, startPoint y: 94, endPoint x: 100, endPoint y: 67, distance: 26.7
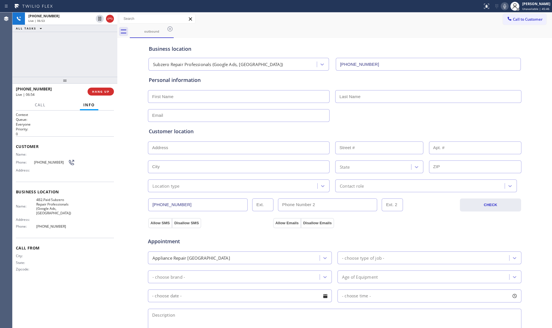
click at [96, 94] on button "HANG UP" at bounding box center [101, 92] width 26 height 8
click at [100, 62] on div "[PHONE_NUMBER] Live | 06:54 ALL TASKS ALL TASKS ACTIVE TASKS TASKS IN WRAP UP" at bounding box center [64, 44] width 105 height 64
drag, startPoint x: 263, startPoint y: 98, endPoint x: 263, endPoint y: 91, distance: 6.9
click at [263, 98] on input "text" at bounding box center [239, 96] width 182 height 13
paste input "[PERSON_NAME]"
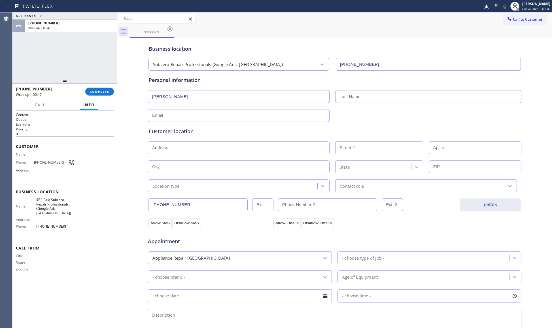
type input "[PERSON_NAME]"
click at [473, 100] on input "text" at bounding box center [429, 96] width 186 height 13
paste input "[PERSON_NAME]"
type input "[PERSON_NAME]"
drag, startPoint x: 296, startPoint y: 114, endPoint x: 321, endPoint y: 120, distance: 25.4
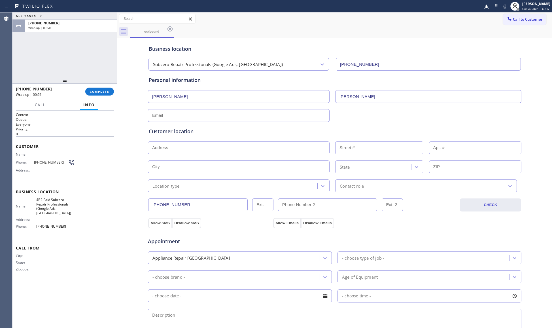
click at [297, 114] on input "text" at bounding box center [239, 115] width 182 height 13
paste input "[EMAIL_ADDRESS][DOMAIN_NAME]"
type input "[EMAIL_ADDRESS][DOMAIN_NAME]"
click at [378, 126] on div "Customer location >> ADD NEW ADDRESS << + NEW ADDRESS State Location type Conta…" at bounding box center [335, 157] width 374 height 70
click at [155, 220] on button "Allow SMS" at bounding box center [160, 223] width 24 height 10
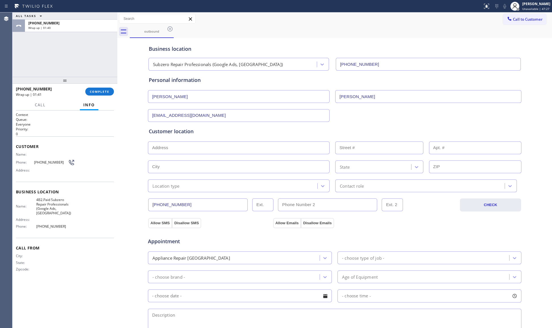
click at [288, 226] on div "Appointment Appliance Repair High End - choose type of job - - choose brand - A…" at bounding box center [335, 281] width 374 height 111
click at [284, 225] on button "Allow Emails" at bounding box center [287, 223] width 28 height 10
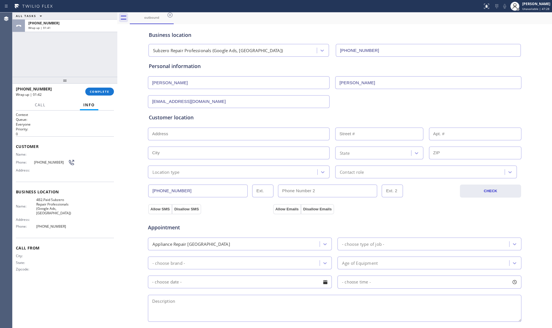
scroll to position [38, 0]
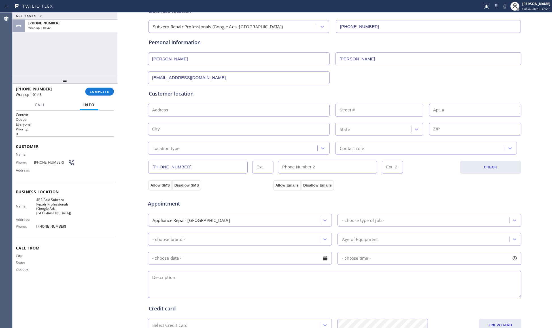
drag, startPoint x: 234, startPoint y: 286, endPoint x: 237, endPoint y: 283, distance: 4.4
click at [237, 284] on textarea at bounding box center [335, 284] width 374 height 27
paste textarea "11-2, No scf, Subzero Fridge, water is leaking in the bottom - still cooling bu…"
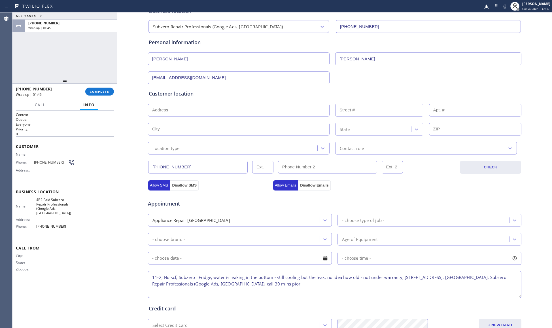
type textarea "11-2, No scf, Subzero Fridge, water is leaking in the bottom - still cooling bu…"
click at [169, 109] on input "text" at bounding box center [239, 110] width 182 height 13
paste input "[STREET_ADDRESS]"
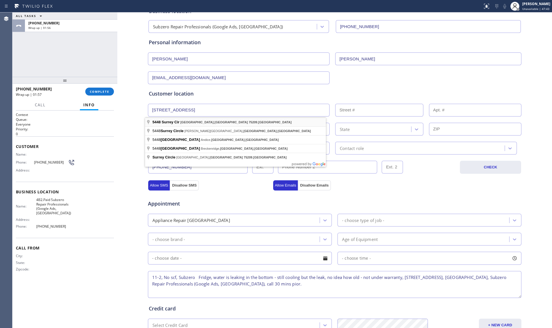
type input "[STREET_ADDRESS]"
type input "5448"
type input "[GEOGRAPHIC_DATA]"
type input "75209"
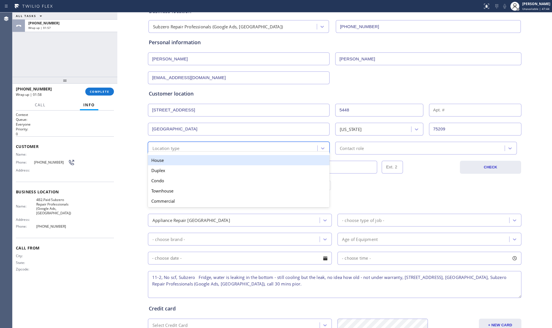
click at [196, 146] on div "Location type" at bounding box center [234, 148] width 168 height 10
click at [184, 160] on div "House" at bounding box center [239, 160] width 182 height 10
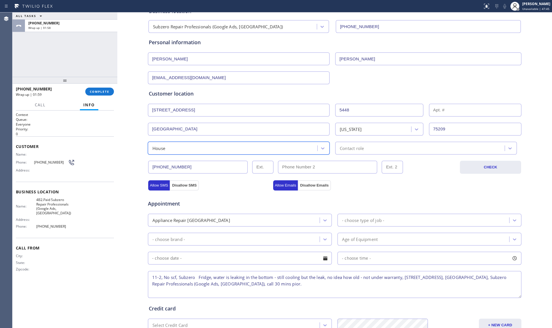
click at [356, 154] on div "Contact role" at bounding box center [427, 148] width 182 height 13
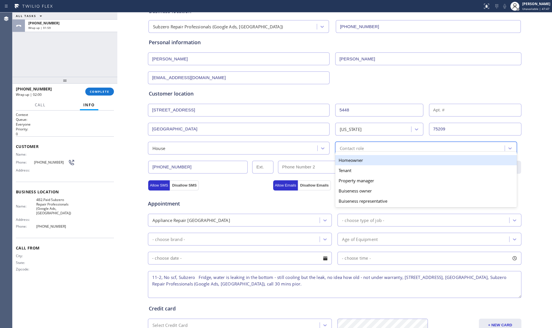
click at [348, 164] on div "Homeowner" at bounding box center [427, 160] width 182 height 10
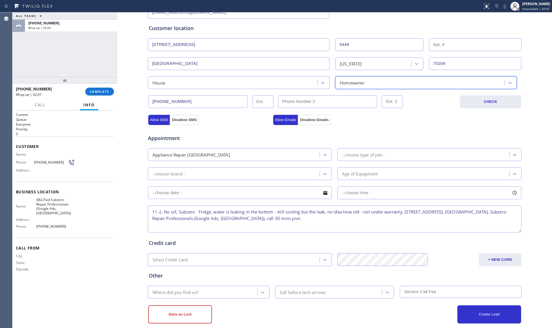
scroll to position [113, 0]
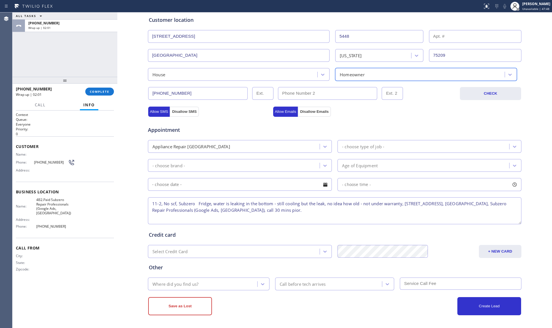
click at [346, 146] on div "- choose type of job -" at bounding box center [363, 146] width 42 height 7
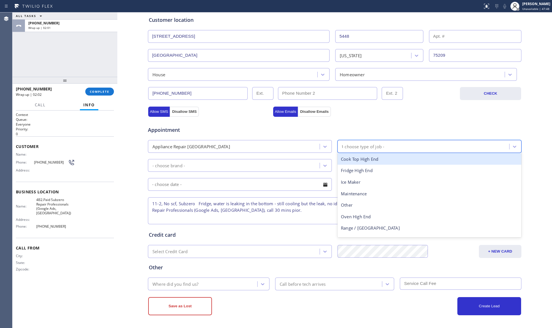
type input "fr"
click at [352, 155] on div "Fridge High End" at bounding box center [430, 159] width 184 height 12
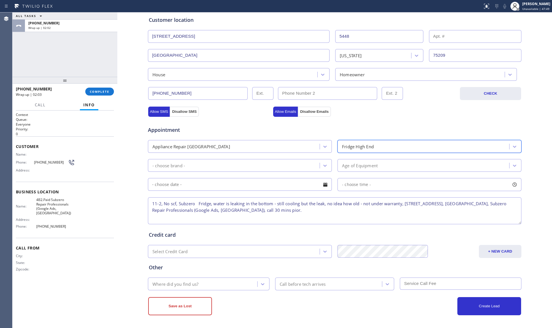
click at [245, 165] on div "- choose brand -" at bounding box center [235, 166] width 170 height 10
type input "s"
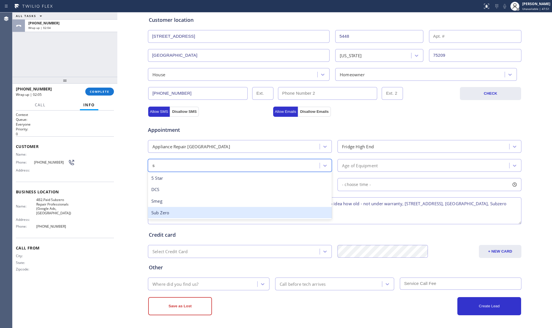
click at [201, 211] on div "Sub Zero" at bounding box center [240, 213] width 184 height 12
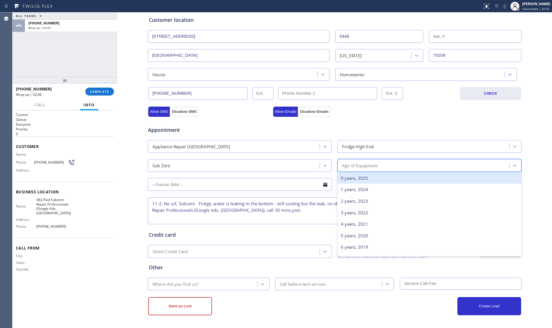
click at [344, 163] on div "Age of Equipment" at bounding box center [360, 165] width 36 height 7
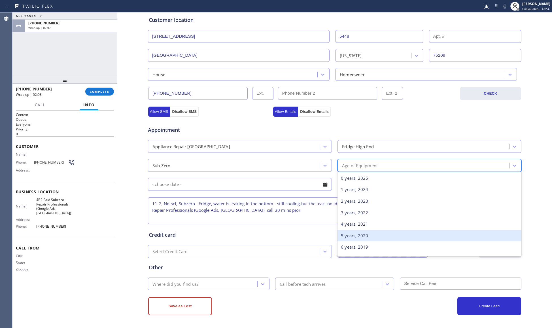
click at [345, 235] on div "5 years, 2020" at bounding box center [430, 236] width 184 height 12
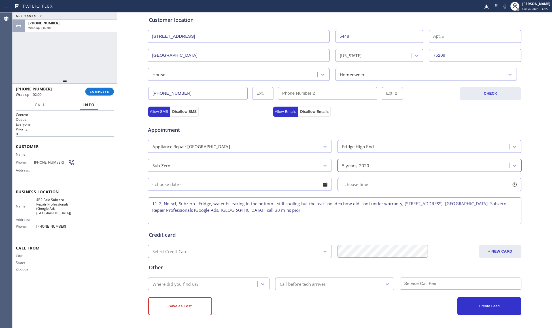
click at [255, 178] on input "text" at bounding box center [240, 184] width 184 height 13
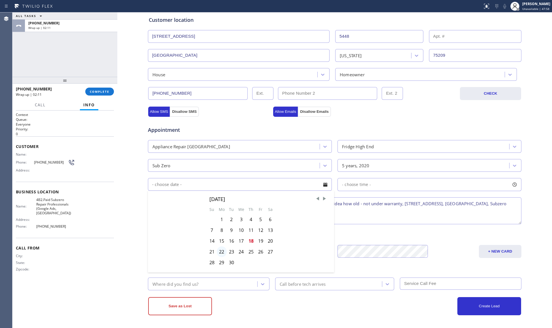
click at [220, 252] on div "22" at bounding box center [222, 251] width 10 height 11
type input "[DATE]"
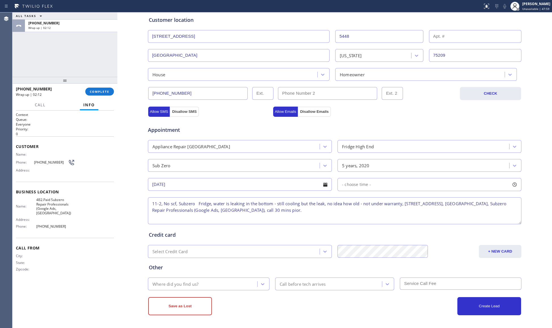
click at [352, 184] on span "- choose time -" at bounding box center [356, 184] width 29 height 5
drag, startPoint x: 341, startPoint y: 218, endPoint x: 423, endPoint y: 217, distance: 81.7
click at [423, 217] on div at bounding box center [424, 219] width 7 height 12
drag, startPoint x: 340, startPoint y: 218, endPoint x: 382, endPoint y: 219, distance: 42.0
click at [382, 219] on div at bounding box center [384, 219] width 7 height 12
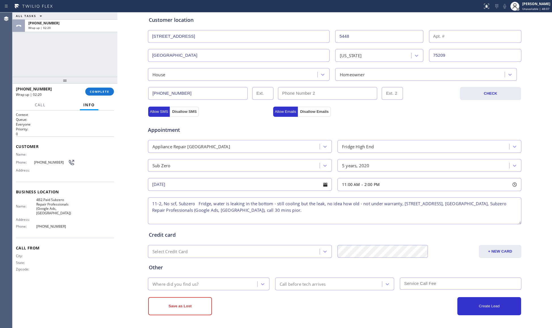
drag, startPoint x: 272, startPoint y: 226, endPoint x: 296, endPoint y: 205, distance: 32.0
click at [272, 226] on div "Credit card Select Credit Card + NEW CARD CANCEL SAVE" at bounding box center [335, 241] width 374 height 33
click at [205, 284] on div "Where did you find us?" at bounding box center [204, 284] width 108 height 10
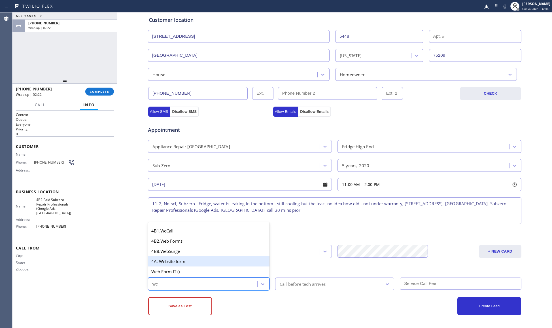
type input "w"
type input "out"
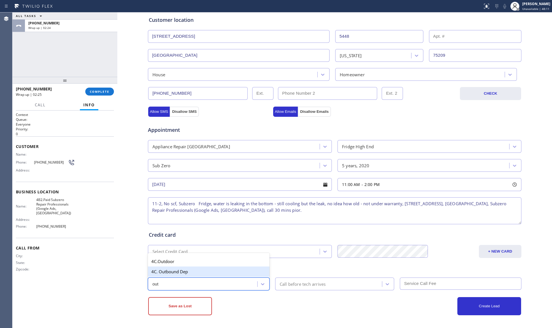
click at [210, 272] on div "4C. Outbound Dep" at bounding box center [209, 272] width 122 height 10
click at [324, 289] on div "Call before tech arrives" at bounding box center [334, 284] width 119 height 13
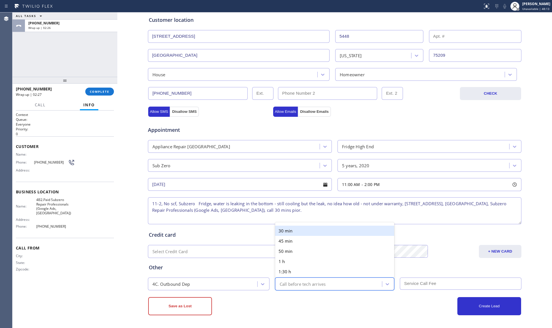
click at [295, 231] on div "30 min" at bounding box center [334, 231] width 119 height 10
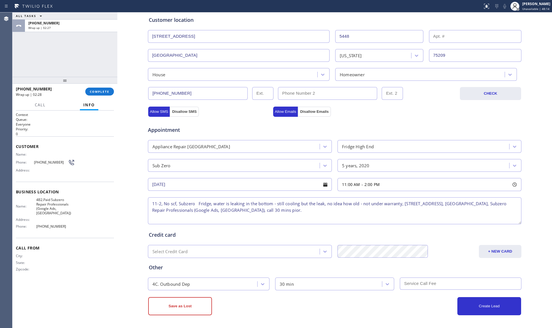
click at [406, 280] on input "text" at bounding box center [461, 284] width 122 height 12
click at [434, 207] on textarea "11-2, No scf, Subzero Fridge, water is leaking in the bottom - still cooling bu…" at bounding box center [335, 210] width 374 height 27
type textarea "11-2, No scf, Subzero Fridge, water is leaking in the bottom - still cooling bu…"
click at [402, 284] on input "text" at bounding box center [461, 284] width 122 height 12
type input "0"
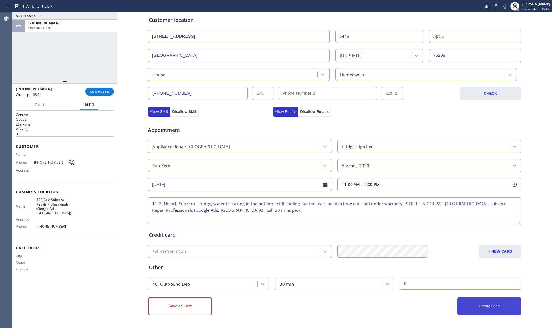
click at [476, 309] on button "Create Lead" at bounding box center [490, 306] width 64 height 18
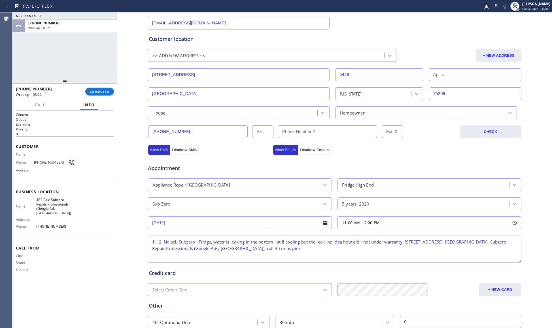
scroll to position [0, 0]
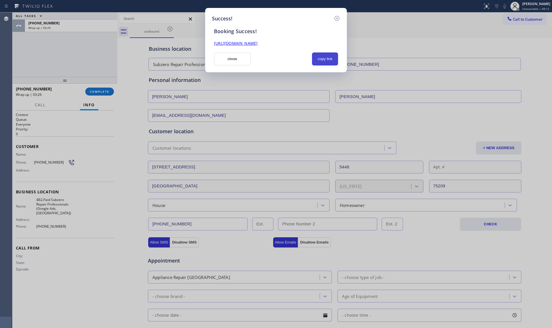
click at [320, 58] on button "copy link" at bounding box center [325, 58] width 26 height 13
click at [230, 43] on link "[URL][DOMAIN_NAME]" at bounding box center [236, 43] width 44 height 5
drag, startPoint x: 240, startPoint y: 59, endPoint x: 191, endPoint y: 67, distance: 50.0
click at [239, 59] on button "close" at bounding box center [232, 58] width 37 height 13
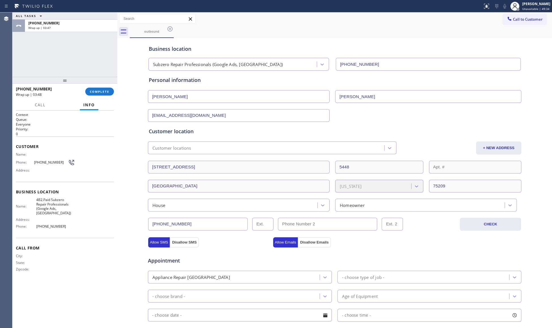
drag, startPoint x: 94, startPoint y: 88, endPoint x: 105, endPoint y: 86, distance: 10.6
click at [93, 88] on button "COMPLETE" at bounding box center [99, 92] width 29 height 8
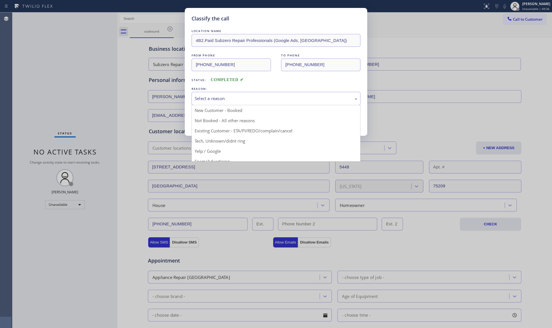
drag, startPoint x: 202, startPoint y: 93, endPoint x: 206, endPoint y: 101, distance: 9.0
click at [202, 93] on div "Select a reason" at bounding box center [276, 98] width 169 height 13
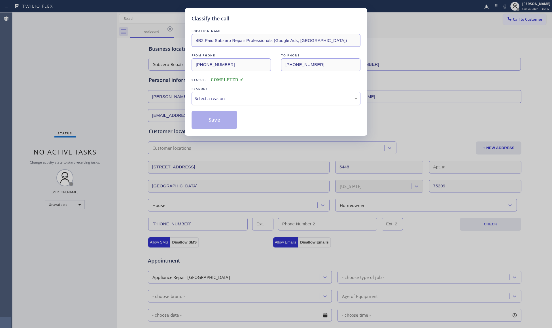
click at [207, 105] on div "Select a reason" at bounding box center [276, 98] width 169 height 13
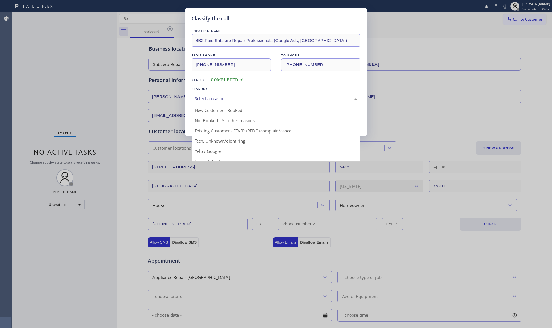
click at [214, 101] on div "Select a reason" at bounding box center [276, 98] width 163 height 7
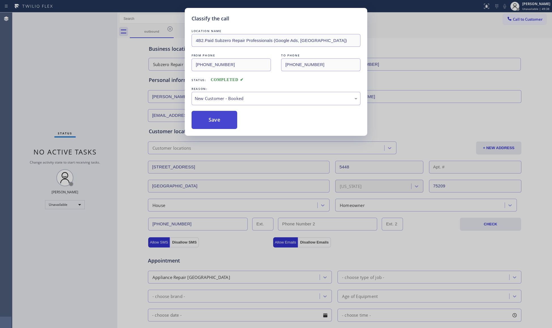
click at [213, 113] on button "Save" at bounding box center [215, 120] width 46 height 18
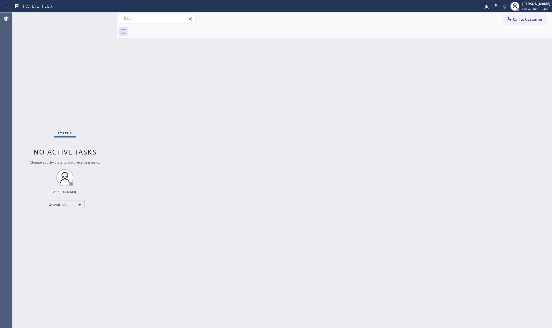
click at [511, 15] on button "Call to Customer" at bounding box center [524, 19] width 43 height 11
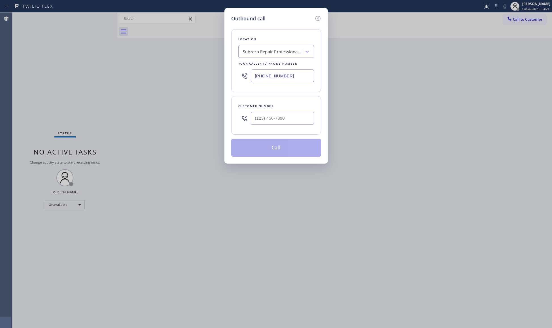
drag, startPoint x: 292, startPoint y: 76, endPoint x: 244, endPoint y: 90, distance: 49.7
click at [244, 90] on div "Location Subzero Repair Professionals (Google Ads, [GEOGRAPHIC_DATA]) Your call…" at bounding box center [276, 60] width 90 height 63
paste input "323) 214-3857"
type input "[PHONE_NUMBER]"
click at [261, 120] on input "(___) ___-____" at bounding box center [282, 118] width 63 height 13
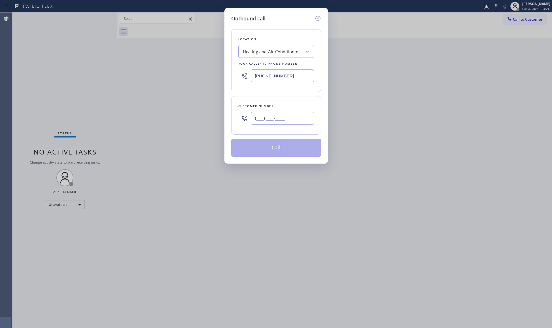
paste input "323) 807-1448"
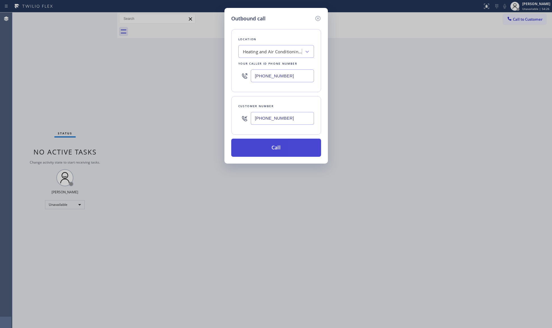
type input "[PHONE_NUMBER]"
click at [275, 144] on button "Call" at bounding box center [276, 148] width 90 height 18
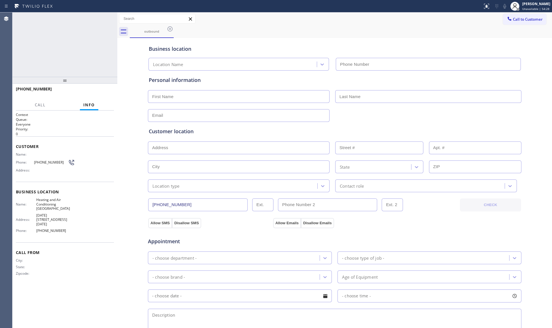
type input "[PHONE_NUMBER]"
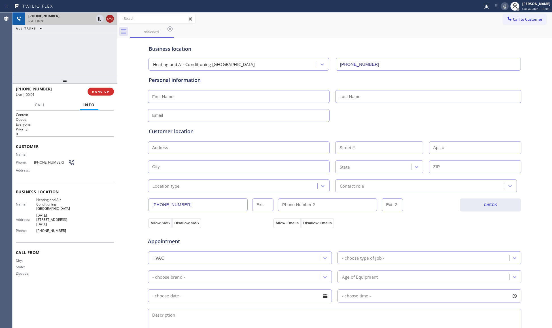
click at [112, 16] on icon at bounding box center [110, 18] width 7 height 7
click at [102, 88] on button "HANG UP" at bounding box center [101, 92] width 26 height 8
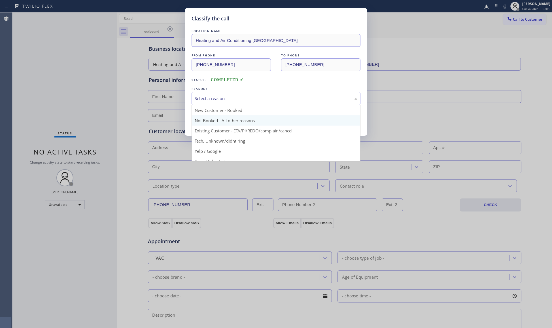
drag, startPoint x: 224, startPoint y: 99, endPoint x: 206, endPoint y: 120, distance: 27.7
click at [224, 99] on div "Select a reason" at bounding box center [276, 98] width 163 height 7
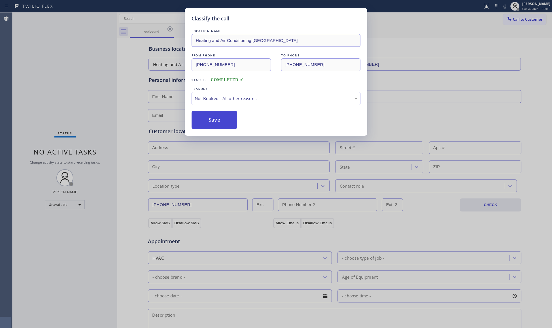
click at [206, 122] on button "Save" at bounding box center [215, 120] width 46 height 18
click at [207, 122] on button "Save" at bounding box center [215, 120] width 46 height 18
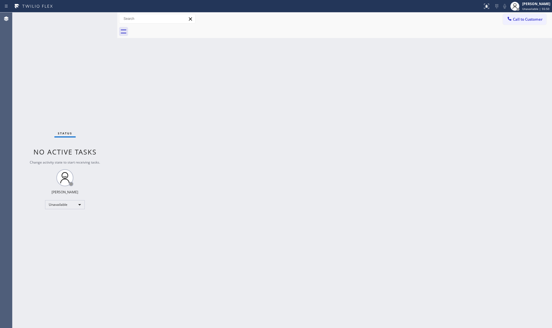
drag, startPoint x: 538, startPoint y: 20, endPoint x: 530, endPoint y: 15, distance: 9.5
click at [538, 20] on span "Call to Customer" at bounding box center [528, 19] width 30 height 5
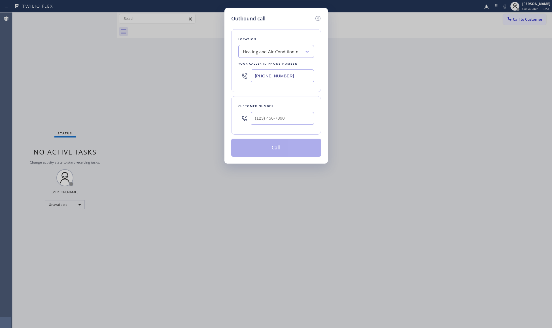
drag, startPoint x: 302, startPoint y: 77, endPoint x: 205, endPoint y: 74, distance: 97.6
click at [205, 74] on div "Outbound call Location Heating and Air Conditioning [GEOGRAPHIC_DATA] Your call…" at bounding box center [276, 164] width 552 height 328
paste input "562) 489-9480"
type input "[PHONE_NUMBER]"
click at [283, 123] on input "(___) ___-____" at bounding box center [282, 118] width 63 height 13
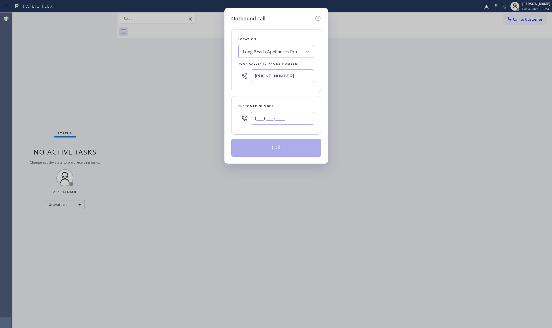
paste input "323) 353-7277"
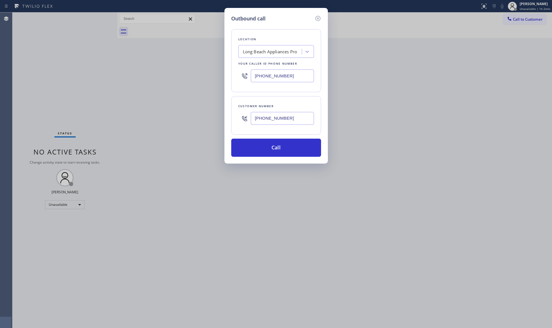
type input "[PHONE_NUMBER]"
click at [279, 145] on button "Call" at bounding box center [276, 148] width 90 height 18
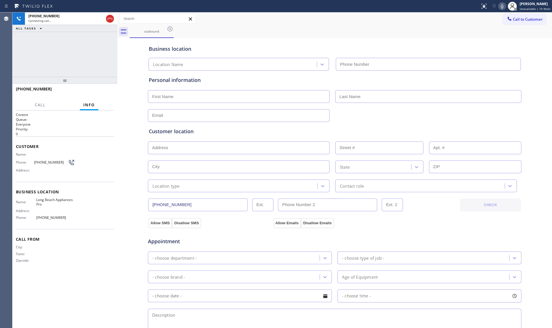
type input "[PHONE_NUMBER]"
click at [292, 37] on div "Business location [GEOGRAPHIC_DATA] Appliances Pro [PHONE_NUMBER]" at bounding box center [335, 53] width 374 height 33
click at [359, 121] on div "Customer location >> ADD NEW ADDRESS << + NEW ADDRESS State Location type Conta…" at bounding box center [335, 156] width 374 height 73
click at [351, 41] on div "Business location [GEOGRAPHIC_DATA] Appliances Pro [PHONE_NUMBER]" at bounding box center [335, 54] width 374 height 31
click at [99, 90] on span "HANG UP" at bounding box center [100, 92] width 17 height 4
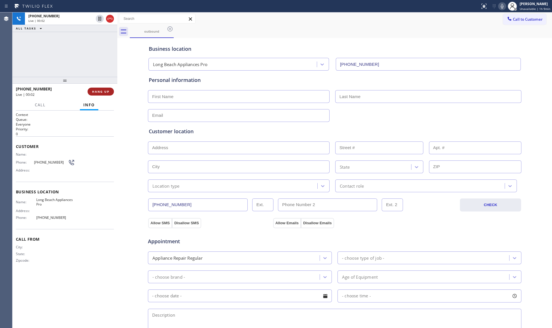
click at [101, 89] on button "HANG UP" at bounding box center [101, 92] width 26 height 8
click at [103, 89] on button "COMPLETE" at bounding box center [99, 92] width 29 height 8
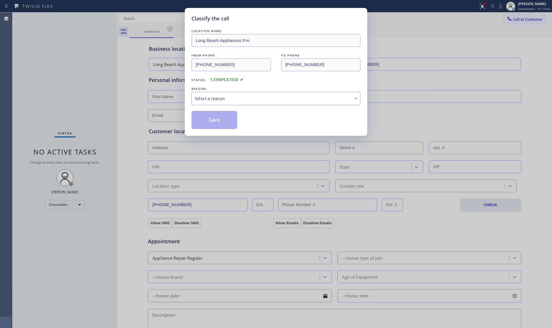
drag, startPoint x: 235, startPoint y: 94, endPoint x: 221, endPoint y: 105, distance: 17.0
click at [232, 95] on div "Select a reason" at bounding box center [276, 98] width 169 height 13
click at [207, 117] on button "Save" at bounding box center [215, 120] width 46 height 18
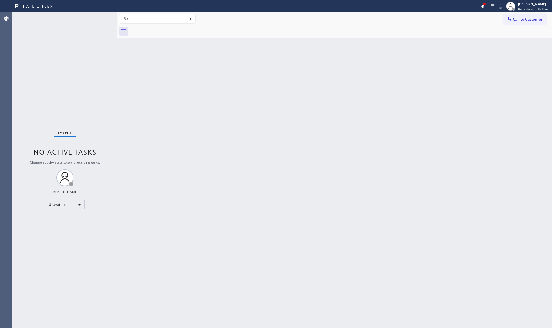
click at [487, 13] on div "Call to Customer Outbound call Location [GEOGRAPHIC_DATA] Appliances Pro Your c…" at bounding box center [334, 18] width 435 height 13
click at [483, 5] on icon at bounding box center [482, 6] width 7 height 7
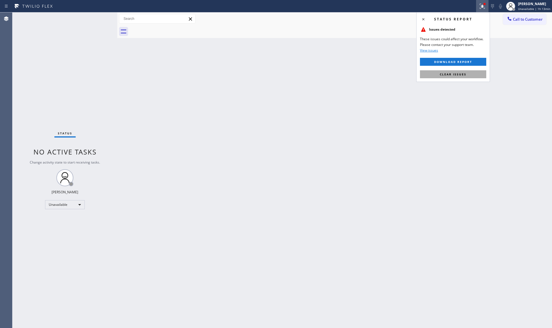
click at [461, 76] on button "Clear issues" at bounding box center [453, 74] width 66 height 8
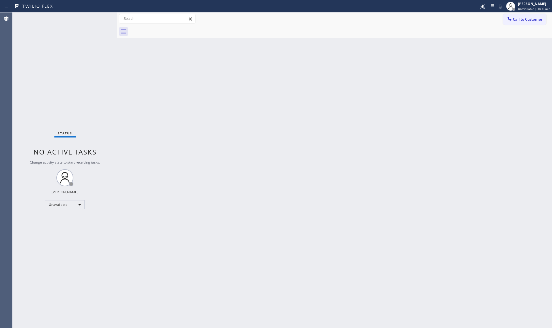
click at [552, 142] on html "Status report No issues detected If you experience an issue, please download th…" at bounding box center [276, 164] width 552 height 328
click at [413, 58] on div "Back to Dashboard Change Sender ID Customers Technicians Select a contact Outbo…" at bounding box center [334, 170] width 435 height 316
click at [516, 18] on span "Call to Customer" at bounding box center [528, 19] width 30 height 5
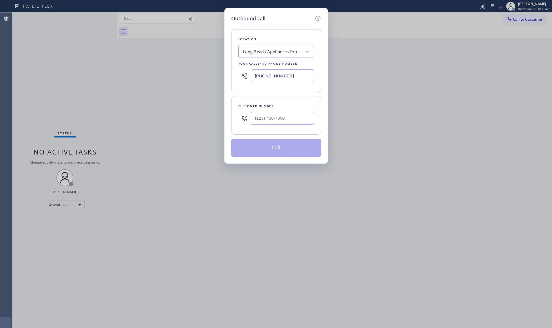
drag, startPoint x: 275, startPoint y: 74, endPoint x: 285, endPoint y: 72, distance: 10.1
click at [276, 74] on input "[PHONE_NUMBER]" at bounding box center [282, 75] width 63 height 13
drag, startPoint x: 285, startPoint y: 72, endPoint x: 250, endPoint y: 76, distance: 34.9
click at [251, 77] on input "[PHONE_NUMBER]" at bounding box center [282, 75] width 63 height 13
paste input "805) 892-6959"
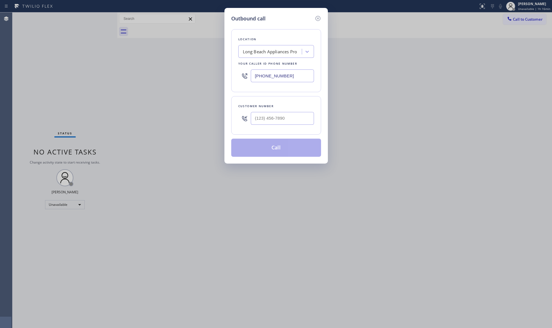
type input "[PHONE_NUMBER]"
click at [295, 126] on div at bounding box center [282, 118] width 63 height 18
click at [295, 124] on input "(___) ___-____" at bounding box center [282, 118] width 63 height 13
paste input "text"
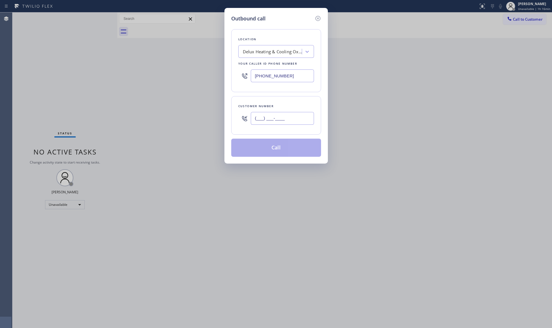
paste input "text"
type input "(___) ___-____"
click at [307, 126] on div at bounding box center [282, 118] width 63 height 18
click at [304, 122] on input "(___) ___-____" at bounding box center [282, 118] width 63 height 13
paste input "805) 596-1951"
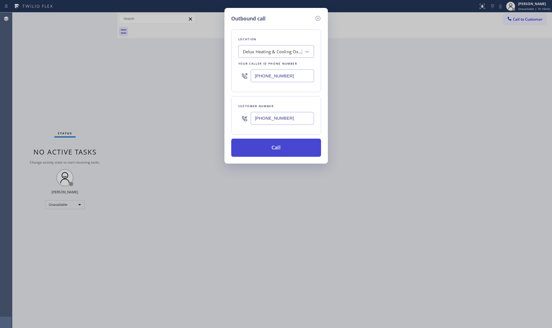
type input "[PHONE_NUMBER]"
click at [277, 148] on button "Call" at bounding box center [276, 148] width 90 height 18
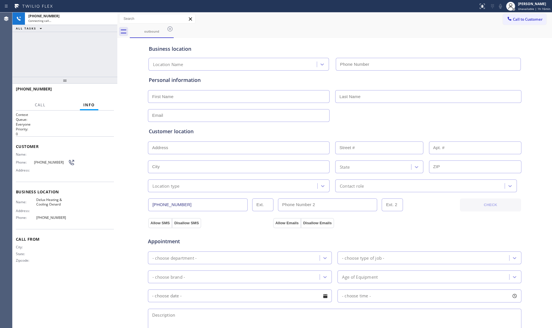
type input "[PHONE_NUMBER]"
click at [321, 33] on div "outbound" at bounding box center [341, 31] width 423 height 13
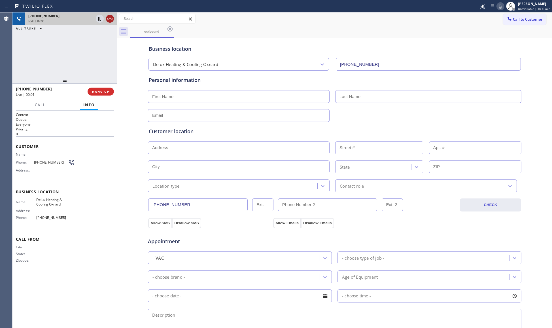
drag, startPoint x: 107, startPoint y: 18, endPoint x: 107, endPoint y: 30, distance: 11.9
click at [108, 18] on icon at bounding box center [110, 18] width 7 height 7
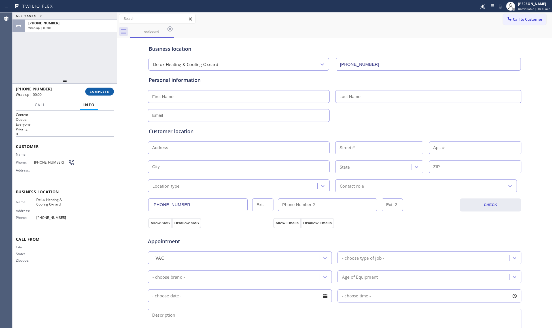
click at [105, 94] on button "COMPLETE" at bounding box center [99, 92] width 29 height 8
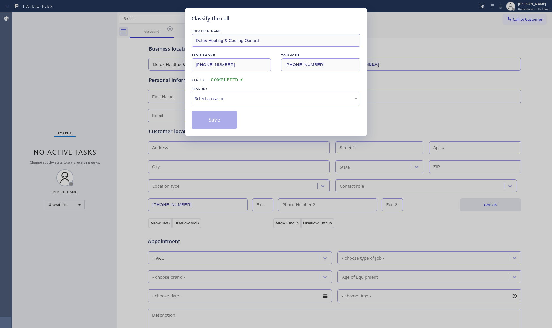
click at [199, 94] on div "Select a reason" at bounding box center [276, 98] width 169 height 13
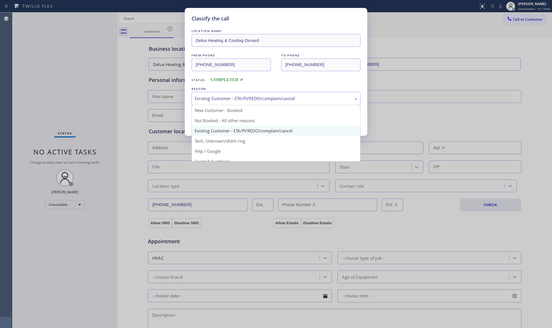
click at [212, 103] on div "Existing Customer - ETA/PI/REDO/complain/cancel" at bounding box center [276, 98] width 169 height 13
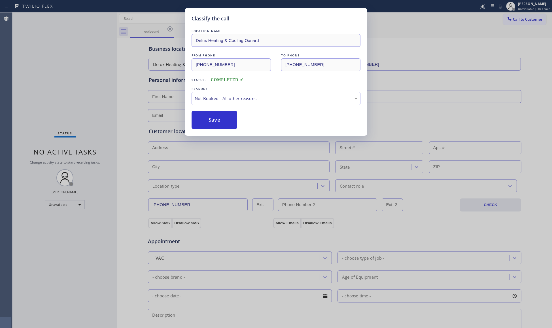
click at [214, 122] on button "Save" at bounding box center [215, 120] width 46 height 18
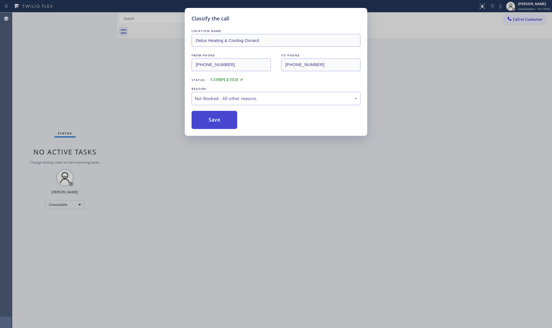
click at [215, 121] on button "Save" at bounding box center [215, 120] width 46 height 18
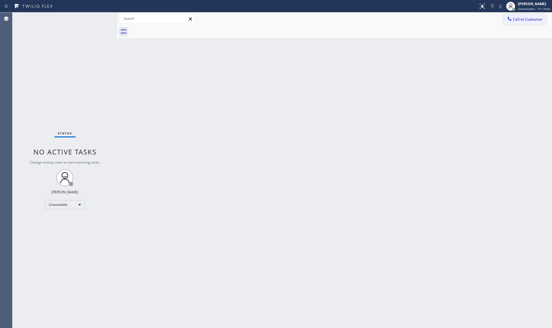
click at [510, 20] on icon at bounding box center [510, 19] width 4 height 4
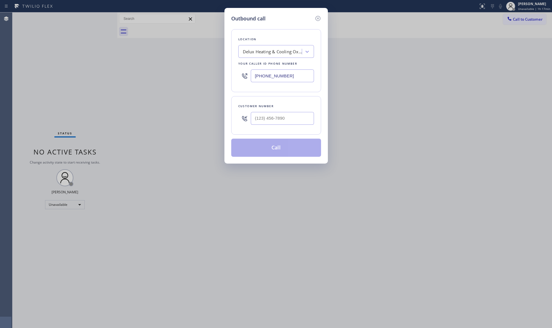
drag, startPoint x: 293, startPoint y: 76, endPoint x: 264, endPoint y: 79, distance: 29.0
click at [226, 81] on div "Outbound call Location Delux Heating & Cooling Oxnard Your caller id phone numb…" at bounding box center [277, 86] width 104 height 156
paste input "323) 825-6940"
type input "[PHONE_NUMBER]"
click at [288, 123] on input "(___) ___-____" at bounding box center [282, 118] width 63 height 13
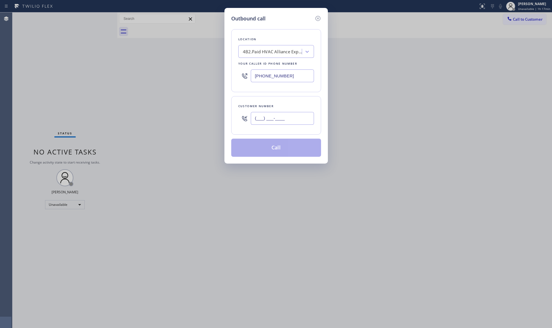
paste input "872) 260-5750"
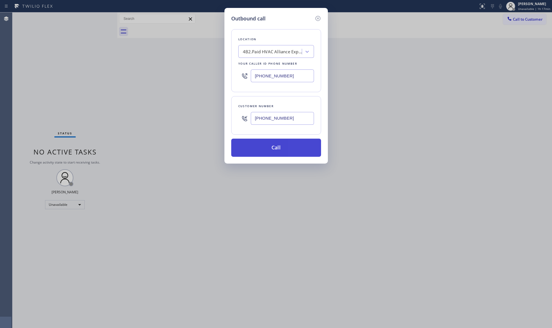
type input "[PHONE_NUMBER]"
click at [275, 151] on button "Call" at bounding box center [276, 148] width 90 height 18
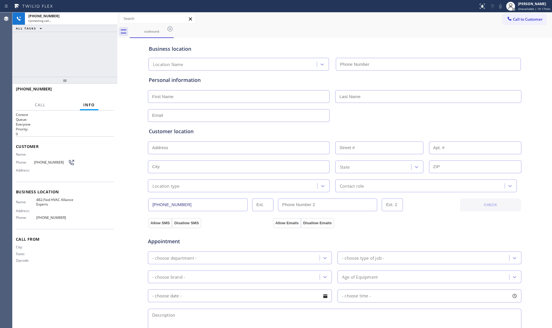
type input "[PHONE_NUMBER]"
click at [99, 98] on div "[PHONE_NUMBER] Live | 00:01 HANG UP" at bounding box center [65, 91] width 98 height 15
click at [100, 95] on button "HANG UP" at bounding box center [101, 92] width 26 height 8
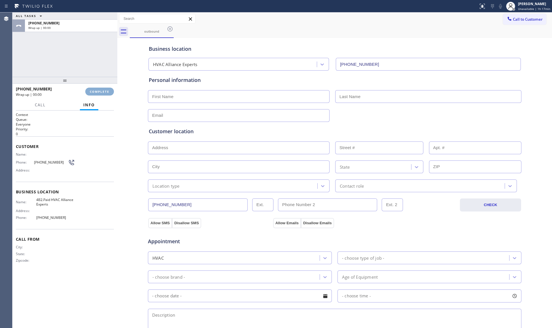
click at [100, 93] on button "COMPLETE" at bounding box center [99, 92] width 29 height 8
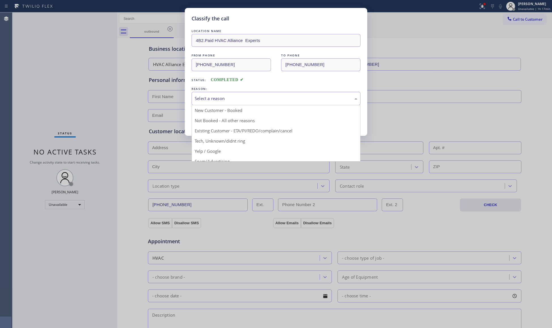
drag, startPoint x: 261, startPoint y: 96, endPoint x: 262, endPoint y: 89, distance: 6.9
click at [261, 96] on div "Select a reason" at bounding box center [276, 98] width 163 height 7
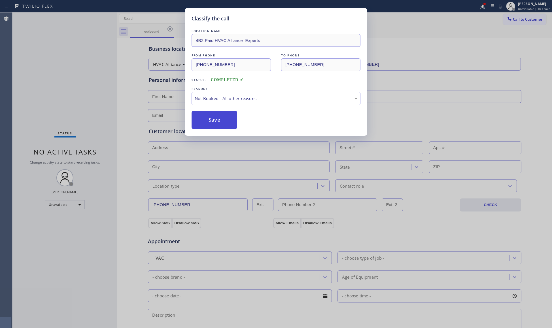
click at [218, 122] on button "Save" at bounding box center [215, 120] width 46 height 18
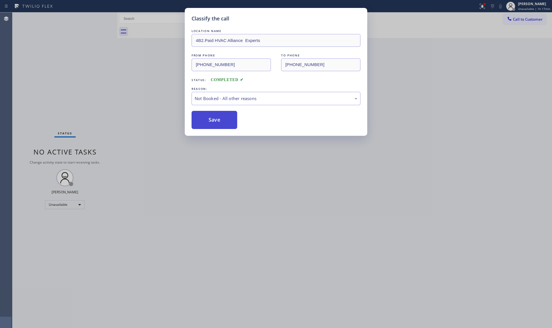
click at [218, 121] on button "Save" at bounding box center [215, 120] width 46 height 18
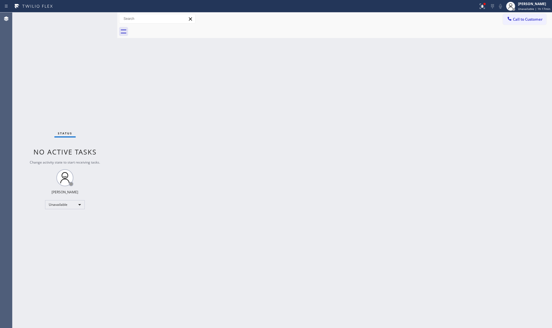
drag, startPoint x: 528, startPoint y: 20, endPoint x: 497, endPoint y: 25, distance: 30.5
click at [524, 20] on span "Call to Customer" at bounding box center [528, 19] width 30 height 5
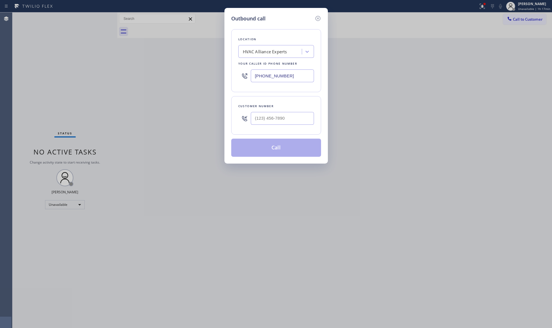
drag, startPoint x: 293, startPoint y: 79, endPoint x: 231, endPoint y: 74, distance: 62.4
click at [231, 74] on div "Location HVAC Alliance Experts Your caller id phone number [PHONE_NUMBER]" at bounding box center [276, 60] width 90 height 63
paste input "562) 280-2432"
type input "[PHONE_NUMBER]"
click at [300, 121] on input "(___) ___-____" at bounding box center [282, 118] width 63 height 13
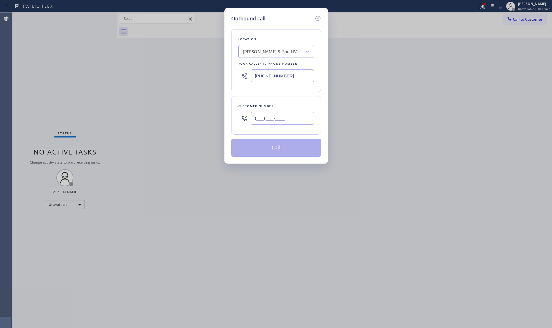
paste input "951) 675-9769"
type input "[PHONE_NUMBER]"
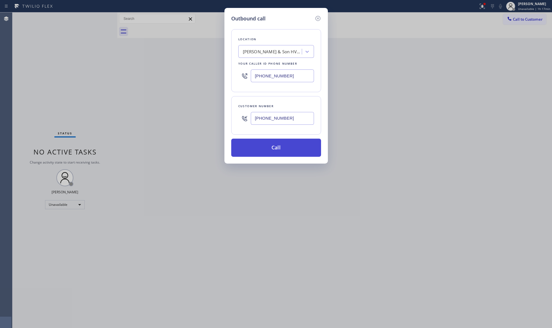
click at [279, 150] on button "Call" at bounding box center [276, 148] width 90 height 18
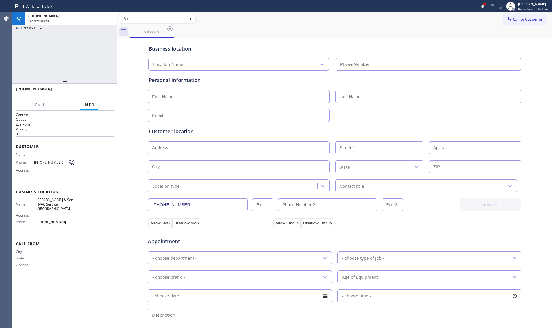
type input "[PHONE_NUMBER]"
click at [376, 48] on div "Business location" at bounding box center [335, 49] width 372 height 8
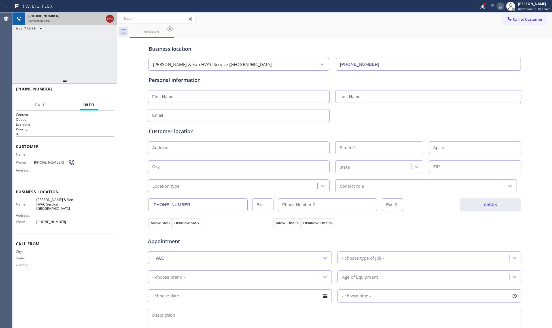
click at [111, 19] on icon at bounding box center [110, 18] width 7 height 7
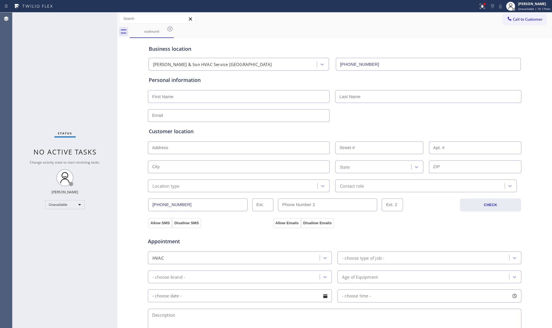
click at [170, 29] on icon at bounding box center [170, 28] width 5 height 5
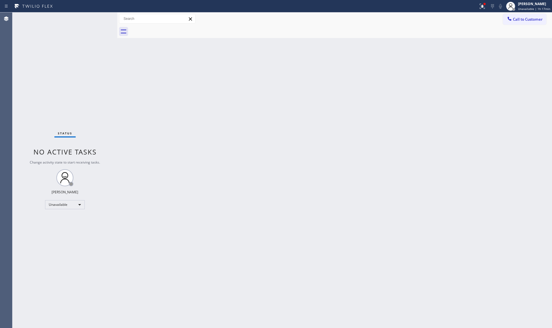
drag, startPoint x: 523, startPoint y: 18, endPoint x: 412, endPoint y: 45, distance: 114.2
click at [522, 18] on span "Call to Customer" at bounding box center [528, 19] width 30 height 5
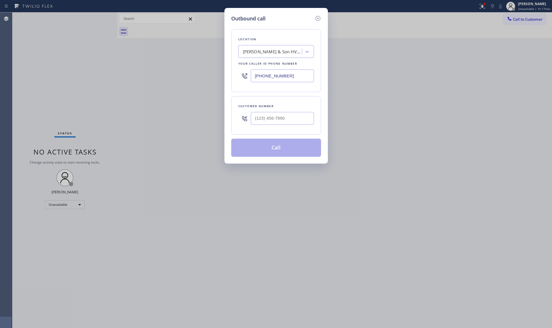
drag, startPoint x: 305, startPoint y: 74, endPoint x: 235, endPoint y: 73, distance: 69.2
click at [234, 74] on div "Location [PERSON_NAME] & Son HVAC Service [GEOGRAPHIC_DATA] Your caller id phon…" at bounding box center [276, 60] width 90 height 63
paste input "10) 466-1117"
type input "[PHONE_NUMBER]"
paste input "415) 261-7846"
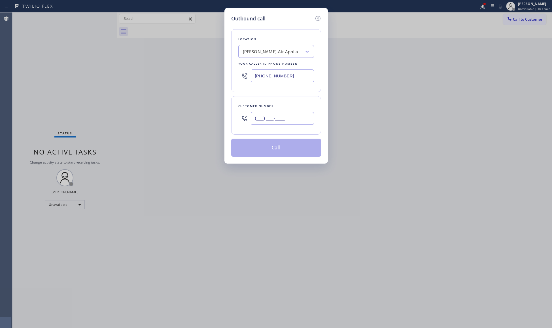
click at [271, 120] on input "(___) ___-____" at bounding box center [282, 118] width 63 height 13
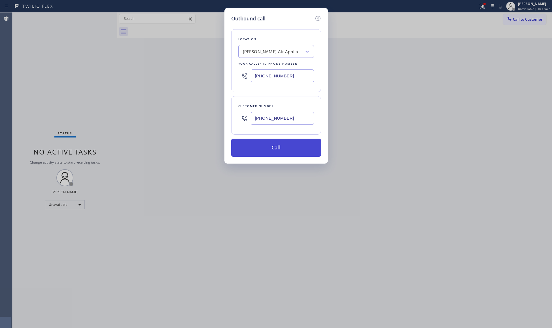
type input "[PHONE_NUMBER]"
click at [271, 148] on button "Call" at bounding box center [276, 148] width 90 height 18
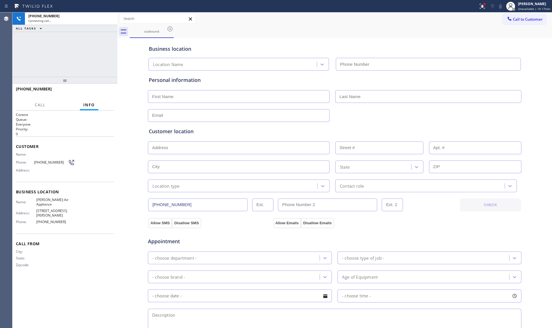
type input "[PHONE_NUMBER]"
click at [374, 48] on div "Business location" at bounding box center [335, 49] width 372 height 8
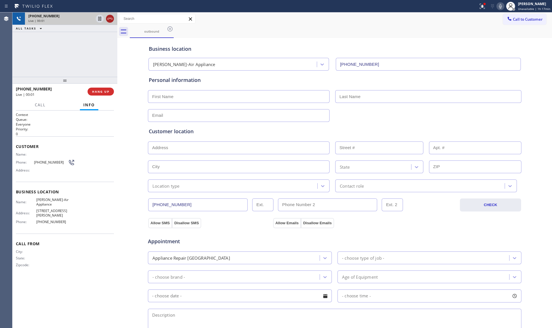
click at [107, 18] on icon at bounding box center [110, 18] width 7 height 7
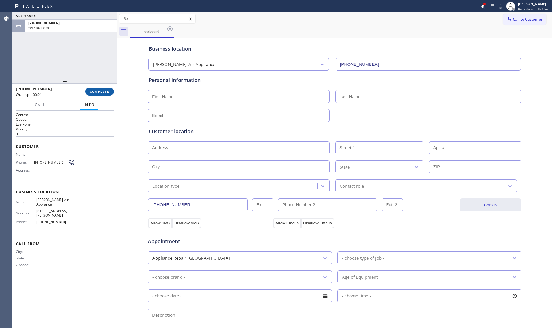
click at [107, 89] on button "COMPLETE" at bounding box center [99, 92] width 29 height 8
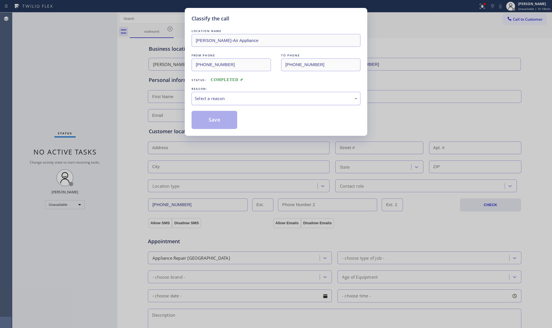
click at [220, 102] on div "Select a reason" at bounding box center [276, 98] width 163 height 7
click at [208, 123] on button "Save" at bounding box center [215, 120] width 46 height 18
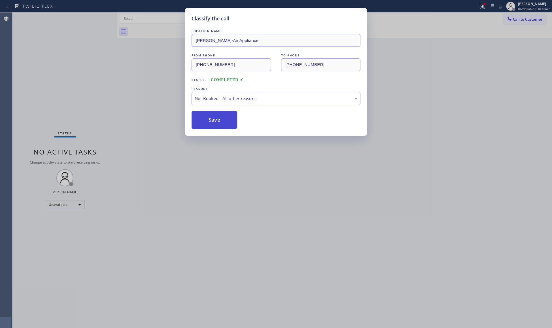
click at [208, 123] on button "Save" at bounding box center [215, 120] width 46 height 18
click at [487, 80] on div "Classify the call LOCATION NAME Wolf Top Choice Appliance Repair FROM PHONE [PH…" at bounding box center [282, 170] width 540 height 316
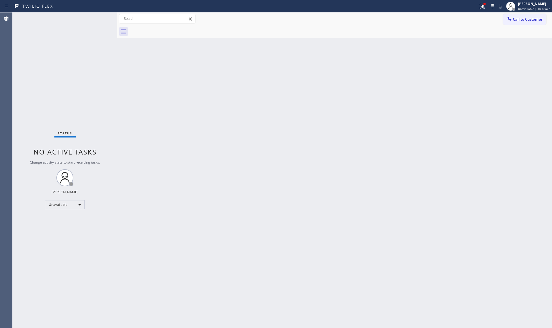
click at [518, 21] on span "Call to Customer" at bounding box center [528, 19] width 30 height 5
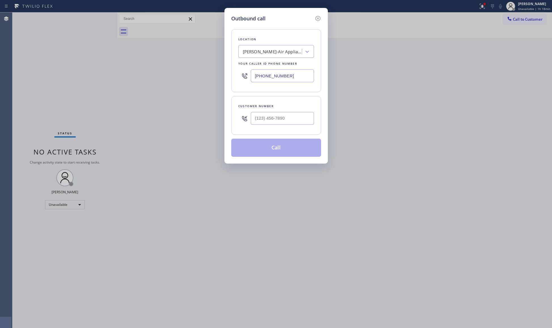
drag, startPoint x: 297, startPoint y: 78, endPoint x: 255, endPoint y: 75, distance: 42.6
click at [255, 76] on input "[PHONE_NUMBER]" at bounding box center [282, 75] width 63 height 13
paste input "650) 880-6252"
type input "[PHONE_NUMBER]"
click at [291, 117] on input "(___) ___-____" at bounding box center [282, 118] width 63 height 13
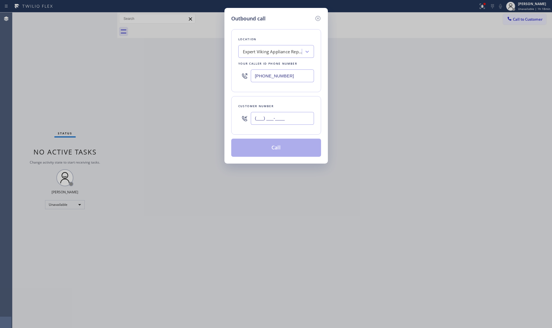
paste input "606) 722-8844"
type input "[PHONE_NUMBER]"
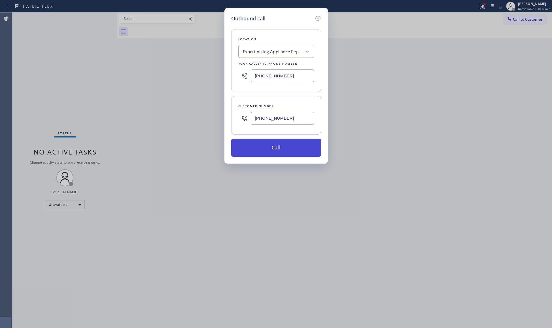
click at [280, 149] on button "Call" at bounding box center [276, 148] width 90 height 18
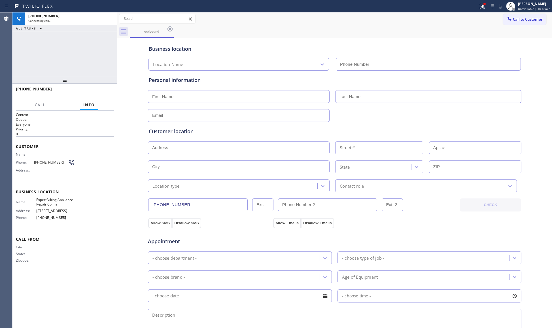
type input "[PHONE_NUMBER]"
click at [322, 31] on div "outbound" at bounding box center [341, 31] width 423 height 13
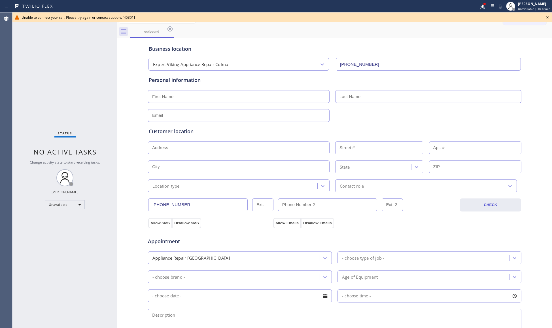
click at [167, 205] on input "[PHONE_NUMBER]" at bounding box center [198, 205] width 100 height 13
click at [548, 16] on icon at bounding box center [548, 17] width 7 height 7
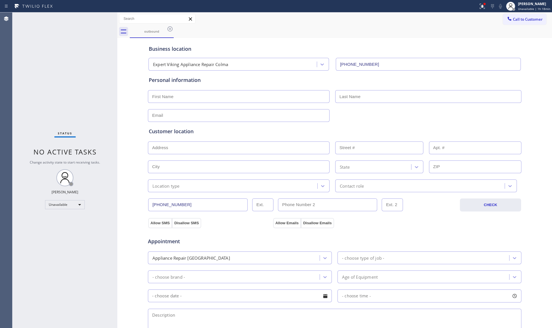
click at [518, 21] on span "Call to Customer" at bounding box center [528, 19] width 30 height 5
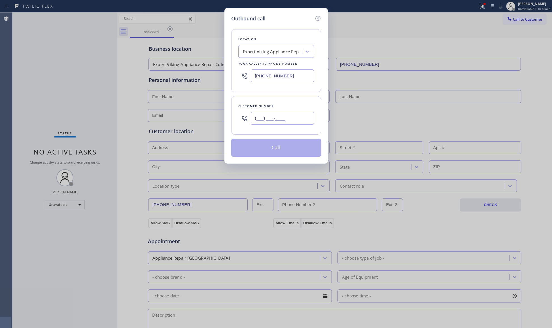
click at [286, 120] on input "(___) ___-____" at bounding box center [282, 118] width 63 height 13
paste input "606) 722-8844"
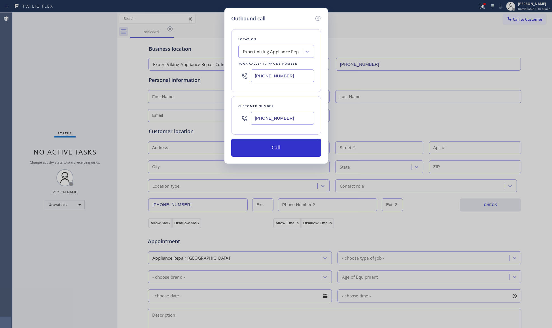
type input "[PHONE_NUMBER]"
click at [283, 160] on div "Outbound call Location Expert Viking Appliance Repair Colma Your caller id phon…" at bounding box center [277, 86] width 104 height 156
click at [274, 146] on button "Call" at bounding box center [276, 148] width 90 height 18
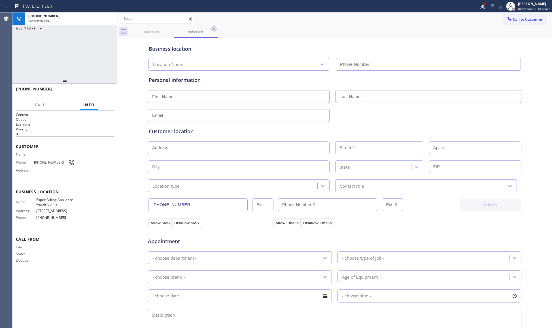
type input "[PHONE_NUMBER]"
click at [482, 6] on icon at bounding box center [482, 6] width 7 height 7
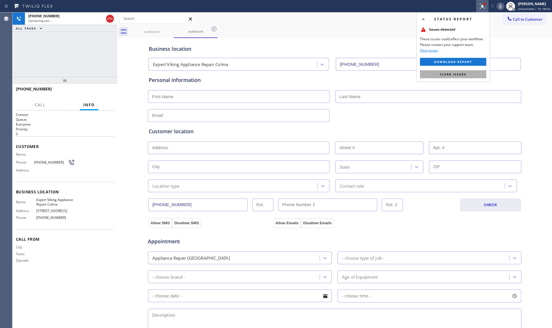
click at [446, 76] on button "Clear issues" at bounding box center [453, 74] width 66 height 8
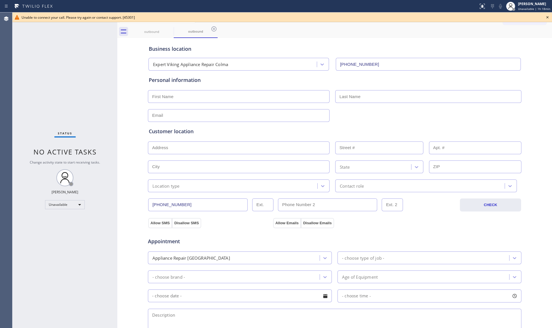
click at [426, 42] on div "Business location Expert Viking Appliance Repair Colma [PHONE_NUMBER]" at bounding box center [335, 54] width 374 height 31
click at [547, 18] on icon at bounding box center [548, 17] width 2 height 2
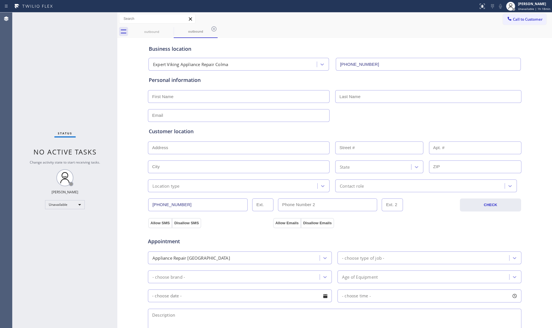
drag, startPoint x: 529, startPoint y: 16, endPoint x: 470, endPoint y: 48, distance: 67.1
click at [529, 16] on button "Call to Customer" at bounding box center [524, 19] width 43 height 11
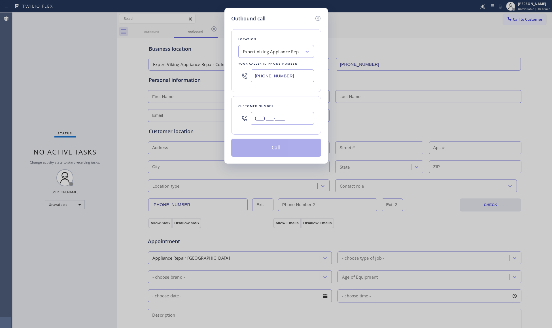
click at [310, 118] on input "(___) ___-____" at bounding box center [282, 118] width 63 height 13
paste input "606) 722-8844"
type input "[PHONE_NUMBER]"
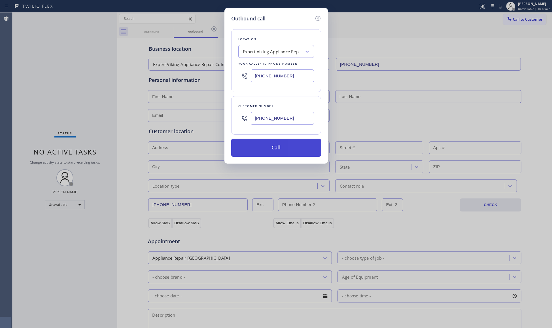
click at [273, 146] on button "Call" at bounding box center [276, 148] width 90 height 18
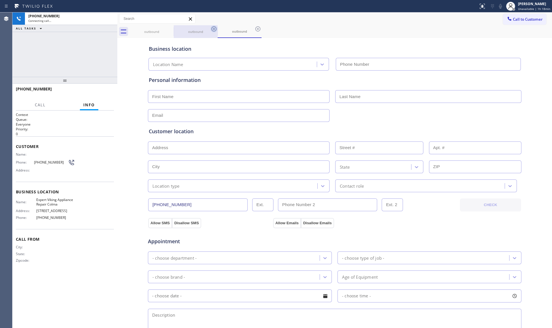
type input "[PHONE_NUMBER]"
click at [214, 30] on icon at bounding box center [214, 29] width 7 height 7
click at [214, 29] on icon at bounding box center [214, 28] width 5 height 5
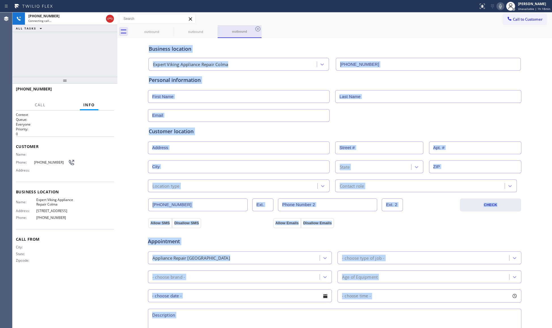
click at [256, 29] on icon at bounding box center [258, 28] width 5 height 5
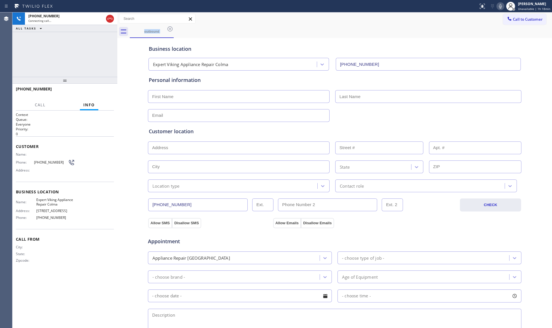
click at [214, 29] on div "outbound" at bounding box center [341, 31] width 423 height 13
click at [173, 28] on icon at bounding box center [170, 29] width 7 height 7
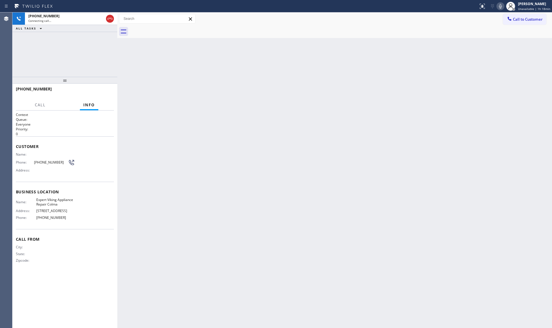
click at [174, 29] on div at bounding box center [341, 31] width 423 height 13
click at [253, 41] on div "Back to Dashboard Change Sender ID Customers Technicians Select a contact Outbo…" at bounding box center [334, 170] width 435 height 316
click at [62, 14] on div "[PHONE_NUMBER]" at bounding box center [65, 16] width 75 height 5
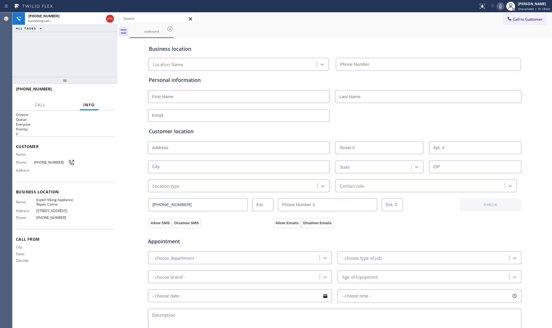
click at [260, 45] on div "Business location" at bounding box center [335, 49] width 372 height 8
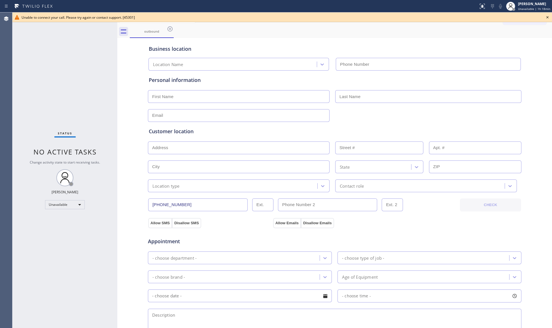
type input "[PHONE_NUMBER]"
click at [547, 17] on icon at bounding box center [548, 17] width 7 height 7
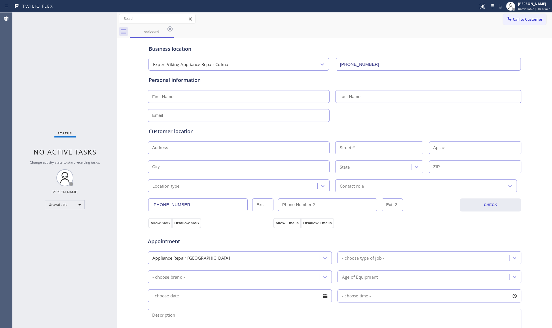
click at [505, 29] on div "outbound" at bounding box center [341, 31] width 423 height 13
click at [434, 30] on div "outbound" at bounding box center [341, 31] width 423 height 13
drag, startPoint x: 445, startPoint y: 48, endPoint x: 455, endPoint y: 41, distance: 12.4
click at [445, 48] on div "Business location" at bounding box center [335, 49] width 372 height 8
click at [513, 18] on span "Call to Customer" at bounding box center [528, 19] width 30 height 5
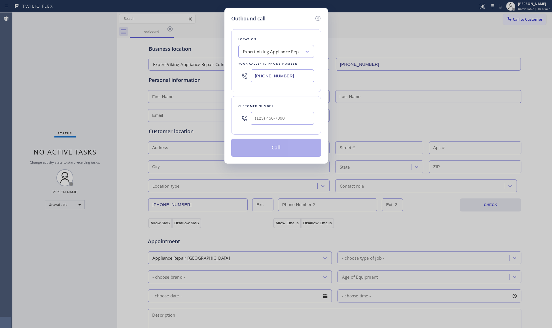
drag, startPoint x: 293, startPoint y: 82, endPoint x: 152, endPoint y: 55, distance: 143.6
click at [152, 55] on div "Outbound call Location Expert Viking Appliance Repair Colma Your caller id phon…" at bounding box center [276, 164] width 552 height 328
paste input "530) 240-7411"
type input "[PHONE_NUMBER]"
click at [295, 120] on input "(___) ___-____" at bounding box center [282, 118] width 63 height 13
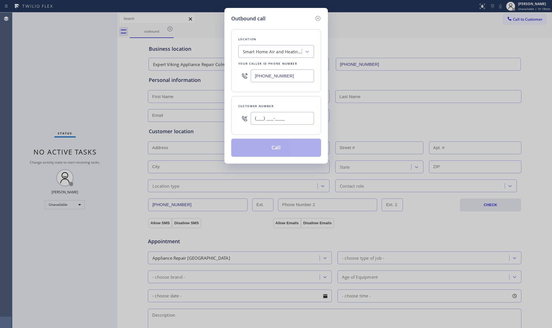
paste input "530) 359-4101"
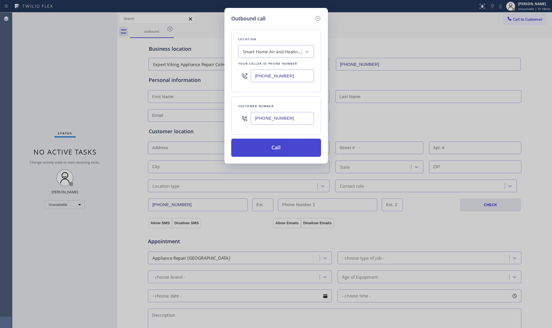
type input "[PHONE_NUMBER]"
drag, startPoint x: 280, startPoint y: 147, endPoint x: 317, endPoint y: 147, distance: 36.0
click at [281, 147] on button "Call" at bounding box center [276, 148] width 90 height 18
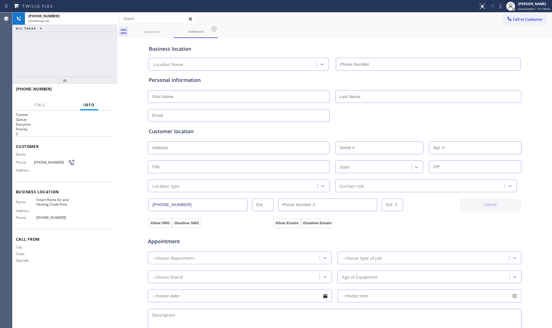
type input "[PHONE_NUMBER]"
click at [406, 47] on div "Business location" at bounding box center [335, 49] width 372 height 8
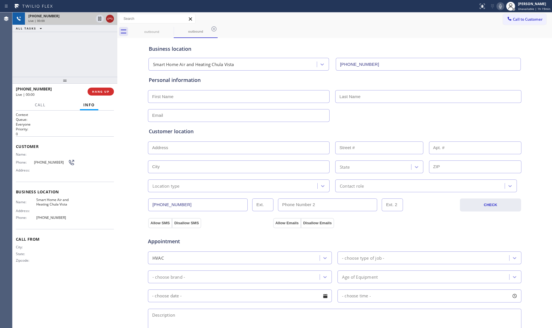
click at [111, 19] on icon at bounding box center [109, 19] width 5 height 2
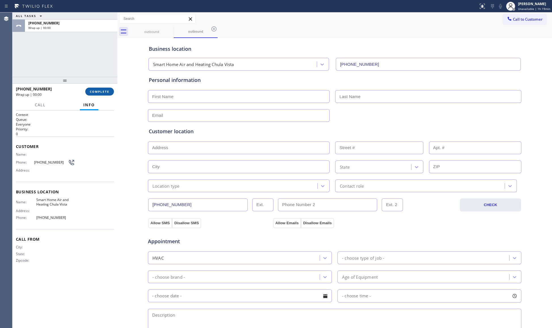
click at [100, 91] on span "COMPLETE" at bounding box center [100, 92] width 20 height 4
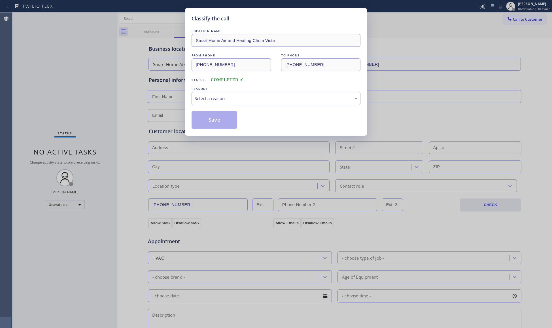
click at [212, 90] on div "REASON:" at bounding box center [276, 89] width 169 height 6
click at [214, 96] on div "Select a reason" at bounding box center [276, 98] width 163 height 7
click at [206, 122] on button "Save" at bounding box center [215, 120] width 46 height 18
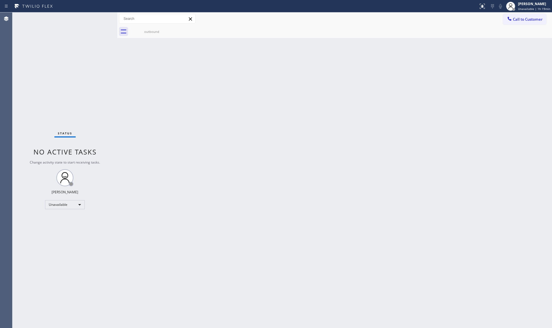
drag, startPoint x: 516, startPoint y: 17, endPoint x: 492, endPoint y: 20, distance: 23.5
click at [514, 17] on span "Call to Customer" at bounding box center [528, 19] width 30 height 5
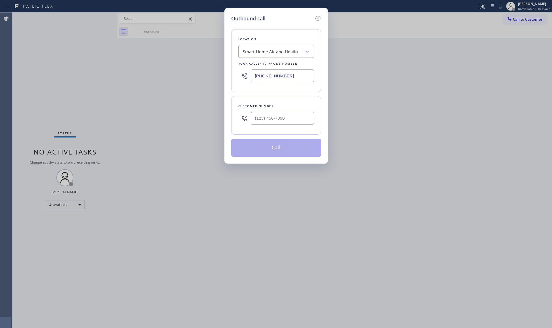
drag, startPoint x: 297, startPoint y: 70, endPoint x: 293, endPoint y: 75, distance: 5.8
click at [293, 75] on input "[PHONE_NUMBER]" at bounding box center [282, 75] width 63 height 13
drag, startPoint x: 293, startPoint y: 75, endPoint x: 231, endPoint y: 76, distance: 62.1
click at [229, 79] on div "Outbound call Location Smart Home Air and Heating [GEOGRAPHIC_DATA] Your caller…" at bounding box center [277, 86] width 104 height 156
paste input "650) 360-9496"
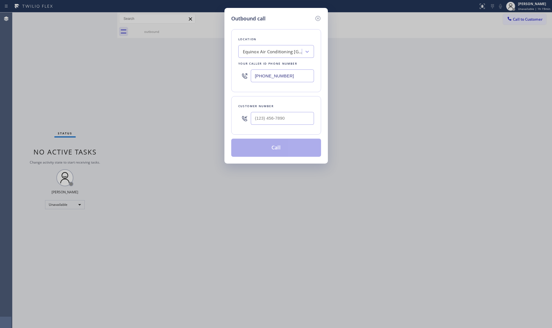
type input "[PHONE_NUMBER]"
click at [276, 126] on div at bounding box center [282, 118] width 63 height 18
paste input "650) 337-4723"
click at [278, 123] on input "(___) ___-____" at bounding box center [282, 118] width 63 height 13
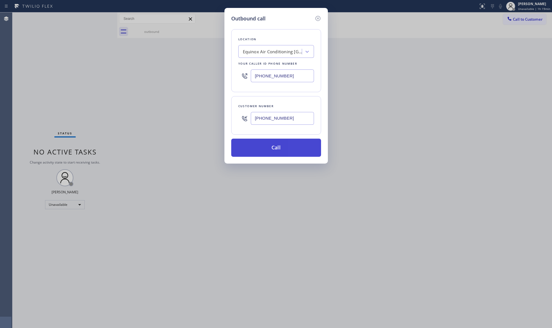
type input "[PHONE_NUMBER]"
click at [280, 142] on button "Call" at bounding box center [276, 148] width 90 height 18
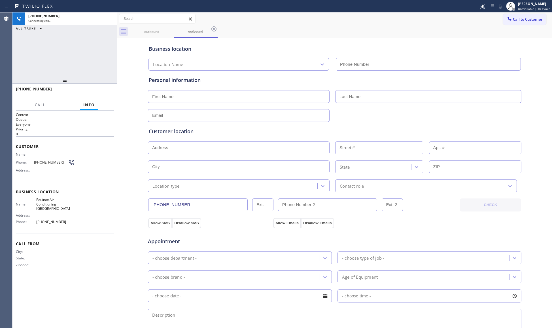
type input "[PHONE_NUMBER]"
click at [92, 88] on button "HANG UP" at bounding box center [101, 92] width 26 height 8
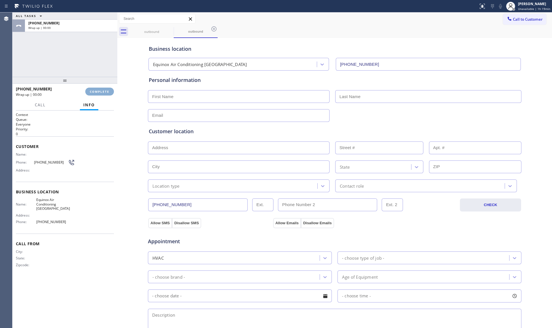
click at [94, 88] on button "COMPLETE" at bounding box center [99, 92] width 29 height 8
click at [94, 85] on div "[PHONE_NUMBER] Wrap up | 00:00 COMPLETE" at bounding box center [65, 91] width 98 height 15
click at [96, 86] on div "[PHONE_NUMBER] Wrap up | 00:00 COMPLETE" at bounding box center [65, 91] width 98 height 15
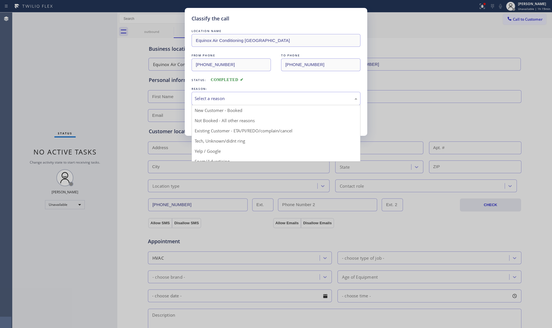
click at [205, 105] on div "Select a reason New Customer - Booked Not Booked - All other reasons Existing C…" at bounding box center [276, 98] width 169 height 13
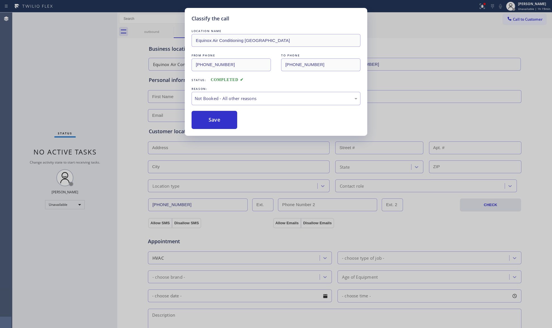
drag, startPoint x: 206, startPoint y: 124, endPoint x: 209, endPoint y: 122, distance: 4.1
click at [206, 124] on button "Save" at bounding box center [215, 120] width 46 height 18
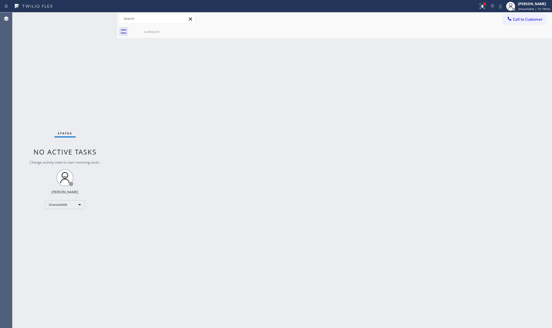
drag, startPoint x: 485, startPoint y: 4, endPoint x: 469, endPoint y: 37, distance: 36.2
click at [485, 5] on div at bounding box center [484, 3] width 3 height 3
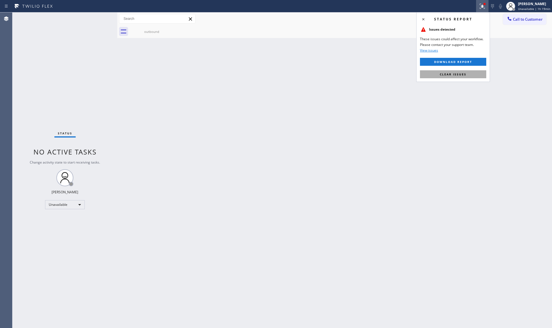
click at [460, 72] on button "Clear issues" at bounding box center [453, 74] width 66 height 8
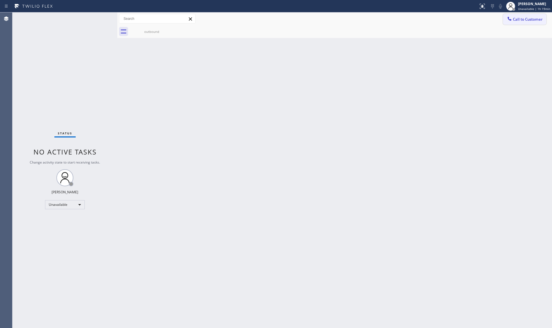
click at [519, 17] on span "Call to Customer" at bounding box center [528, 19] width 30 height 5
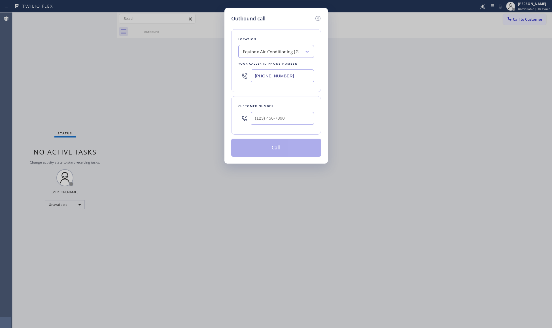
drag, startPoint x: 301, startPoint y: 75, endPoint x: 242, endPoint y: 77, distance: 59.0
click at [234, 77] on div "Location Equinox Air Conditioning [GEOGRAPHIC_DATA] Your caller id phone number…" at bounding box center [276, 60] width 90 height 63
paste input "818) 798-980"
type input "[PHONE_NUMBER]"
click at [292, 123] on input "(___) ___-____" at bounding box center [282, 118] width 63 height 13
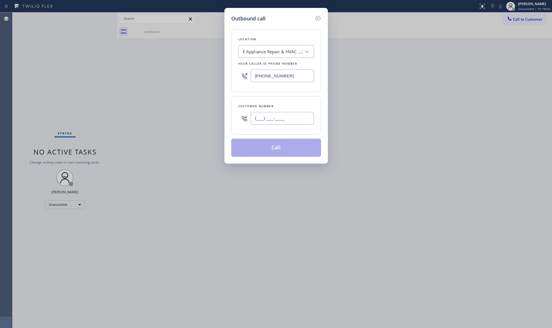
paste input "747) 251-4460"
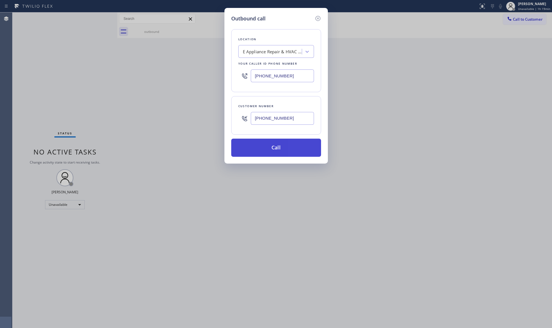
type input "[PHONE_NUMBER]"
click at [276, 148] on button "Call" at bounding box center [276, 148] width 90 height 18
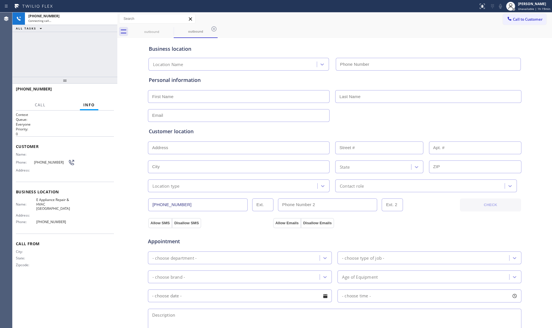
type input "[PHONE_NUMBER]"
click at [356, 22] on div "Call to Customer Outbound call Location E Appliance Repair & HVAC [GEOGRAPHIC_D…" at bounding box center [334, 19] width 435 height 10
click at [66, 57] on div "[PHONE_NUMBER] Connecting call… ALL TASKS ALL TASKS ACTIVE TASKS TASKS IN WRAP …" at bounding box center [64, 44] width 105 height 64
click at [214, 28] on icon at bounding box center [214, 29] width 7 height 7
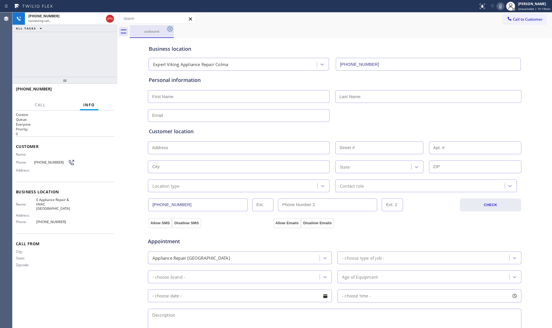
click at [170, 29] on icon at bounding box center [170, 28] width 5 height 5
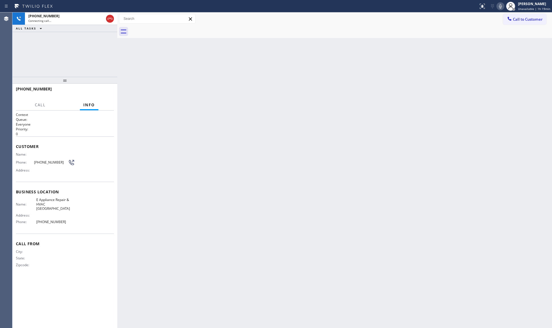
click at [87, 52] on div "[PHONE_NUMBER] Connecting call… ALL TASKS ALL TASKS ACTIVE TASKS TASKS IN WRAP …" at bounding box center [64, 44] width 105 height 64
click at [109, 15] on icon at bounding box center [110, 18] width 7 height 7
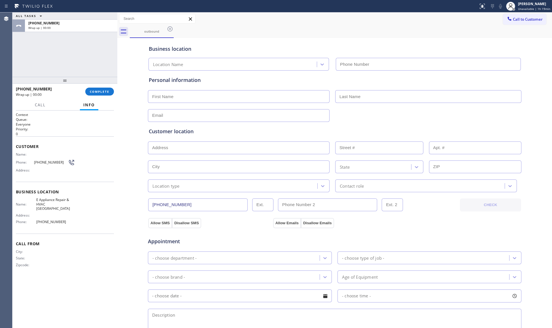
click at [105, 98] on div "[PHONE_NUMBER] Wrap up | 00:00 COMPLETE" at bounding box center [65, 91] width 98 height 15
type input "[PHONE_NUMBER]"
click at [104, 91] on span "COMPLETE" at bounding box center [100, 92] width 20 height 4
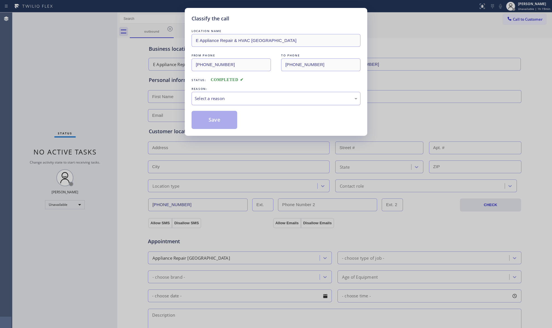
click at [235, 100] on div "Select a reason" at bounding box center [276, 98] width 163 height 7
click at [216, 121] on button "Save" at bounding box center [215, 120] width 46 height 18
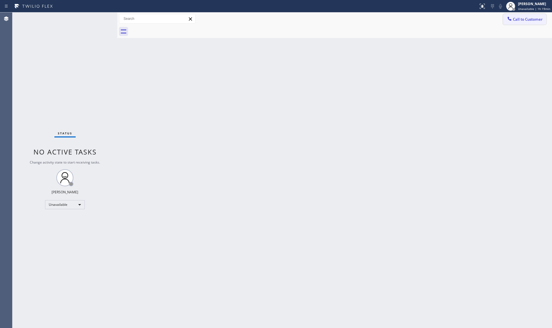
click at [504, 22] on button "Call to Customer" at bounding box center [524, 19] width 43 height 11
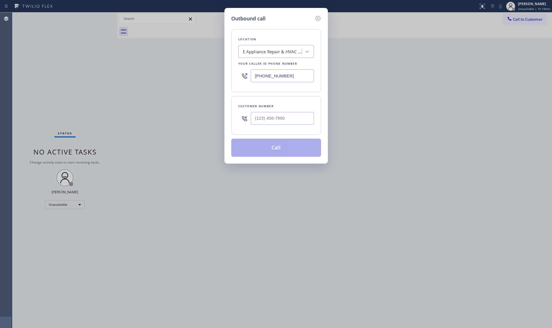
drag, startPoint x: 292, startPoint y: 80, endPoint x: 246, endPoint y: 82, distance: 46.0
click at [246, 82] on div "[PHONE_NUMBER]" at bounding box center [277, 76] width 76 height 18
paste input "510) 621-6122"
type input "[PHONE_NUMBER]"
click at [291, 121] on input "(___) ___-____" at bounding box center [282, 118] width 63 height 13
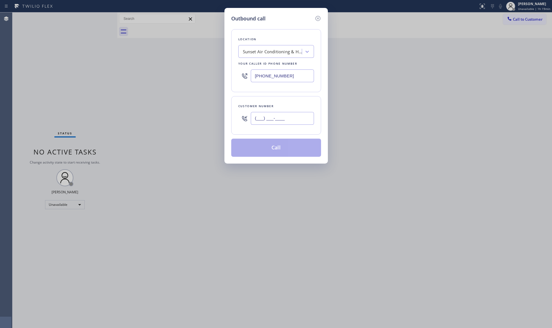
paste input "904) 410-1958"
type input "[PHONE_NUMBER]"
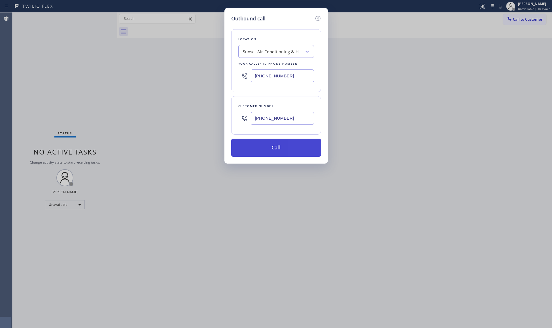
click at [279, 148] on button "Call" at bounding box center [276, 148] width 90 height 18
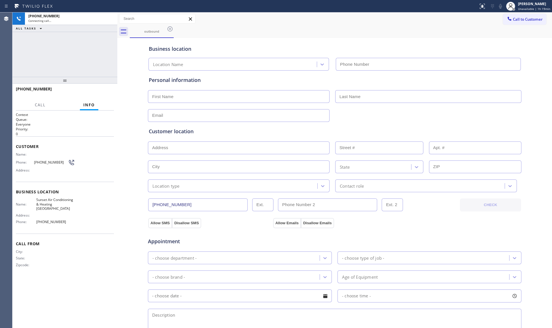
type input "[PHONE_NUMBER]"
click at [310, 16] on div "Call to Customer Outbound call Location Sunset Air Conditioning & Heating [GEOG…" at bounding box center [334, 19] width 435 height 10
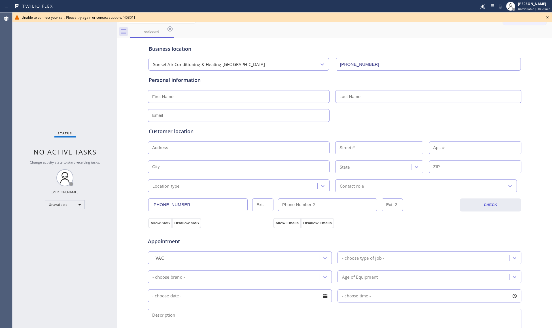
click at [113, 18] on span "Unable to connect your call. Please try again or contact support. [45301]" at bounding box center [78, 17] width 113 height 5
click at [169, 27] on icon at bounding box center [170, 29] width 7 height 7
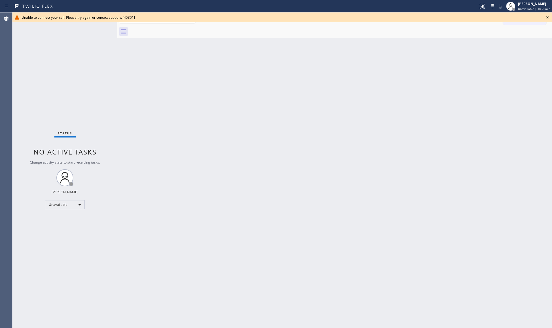
click at [546, 19] on icon at bounding box center [548, 17] width 7 height 7
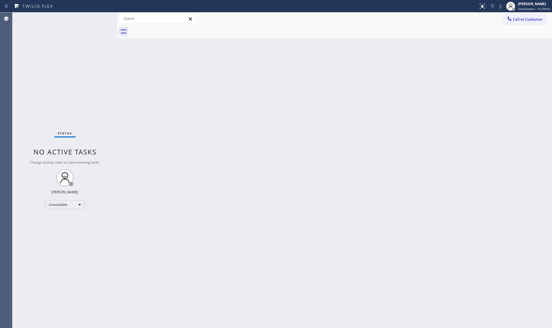
drag, startPoint x: 533, startPoint y: 20, endPoint x: 463, endPoint y: 38, distance: 71.9
click at [532, 20] on span "Call to Customer" at bounding box center [528, 19] width 30 height 5
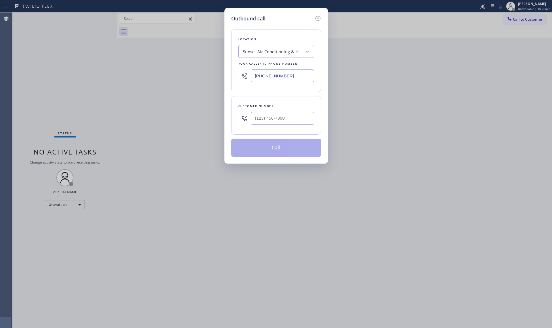
drag, startPoint x: 256, startPoint y: 72, endPoint x: 220, endPoint y: 72, distance: 36.3
click at [218, 72] on div "Outbound call Location Sunset Air Conditioning & Heating [GEOGRAPHIC_DATA] Your…" at bounding box center [276, 164] width 552 height 328
paste input "949) 506-5933"
type input "[PHONE_NUMBER]"
click at [292, 121] on input "(___) ___-____" at bounding box center [282, 118] width 63 height 13
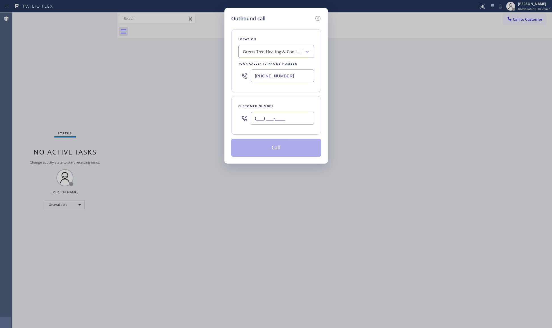
paste input "949) 201-2998"
type input "[PHONE_NUMBER]"
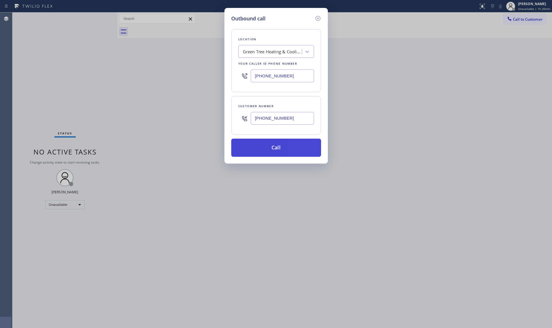
click at [278, 149] on button "Call" at bounding box center [276, 148] width 90 height 18
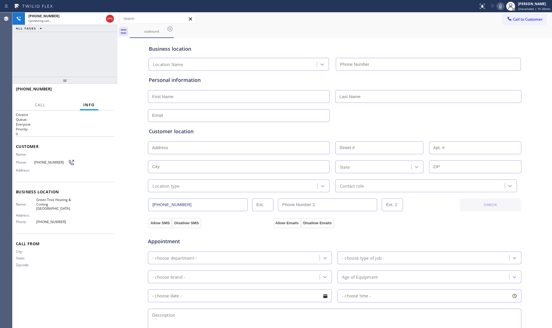
type input "[PHONE_NUMBER]"
click at [103, 85] on div "[PHONE_NUMBER] Live | 00:01 HANG UP" at bounding box center [65, 91] width 98 height 15
click at [103, 89] on button "HANG UP" at bounding box center [101, 92] width 26 height 8
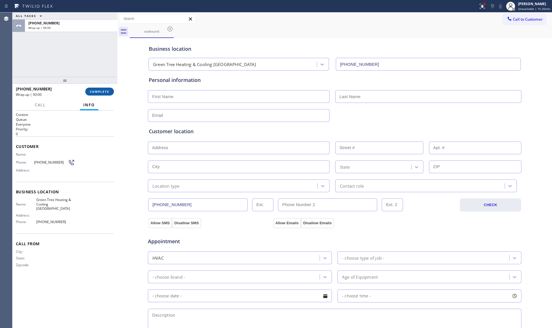
click at [104, 91] on span "COMPLETE" at bounding box center [100, 92] width 20 height 4
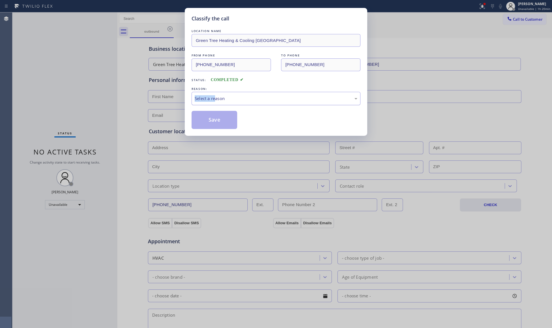
click at [216, 92] on div "REASON: Select a reason" at bounding box center [276, 95] width 169 height 19
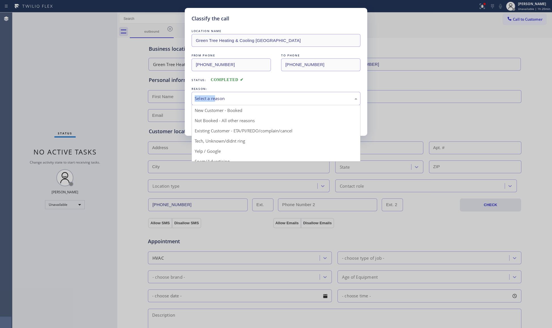
click at [216, 96] on div "Select a reason" at bounding box center [276, 98] width 163 height 7
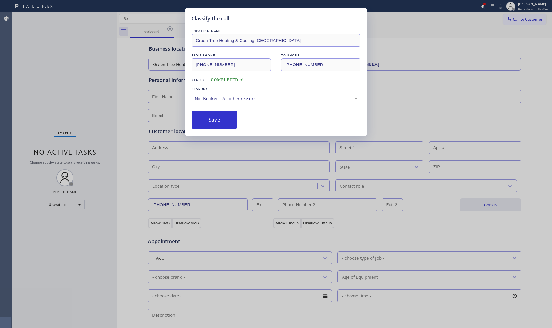
click at [212, 117] on button "Save" at bounding box center [215, 120] width 46 height 18
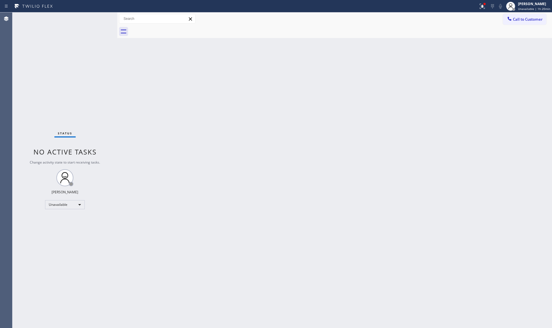
click at [293, 171] on div "Back to Dashboard Change Sender ID Customers Technicians Select a contact Outbo…" at bounding box center [334, 170] width 435 height 316
drag, startPoint x: 485, startPoint y: 3, endPoint x: 479, endPoint y: 18, distance: 16.8
click at [485, 3] on div at bounding box center [484, 3] width 3 height 3
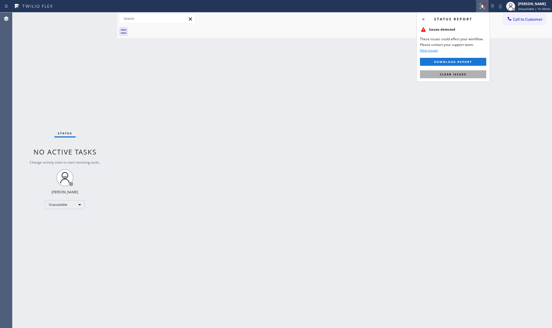
click at [460, 74] on span "Clear issues" at bounding box center [453, 74] width 27 height 4
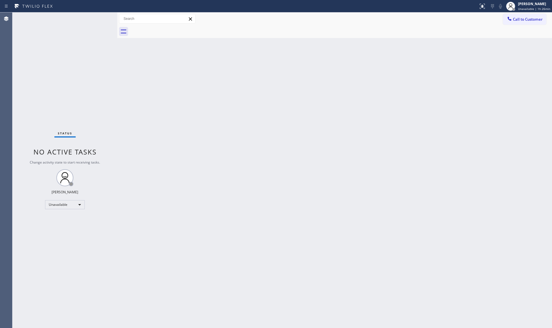
click at [531, 12] on div "Status report No issues detected If you experience an issue, please download th…" at bounding box center [276, 6] width 552 height 12
click at [527, 9] on span "Unavailable | 1h 26min" at bounding box center [534, 9] width 32 height 4
click at [506, 24] on button "Offline" at bounding box center [524, 22] width 57 height 7
click at [530, 3] on div "[PERSON_NAME]" at bounding box center [534, 3] width 32 height 5
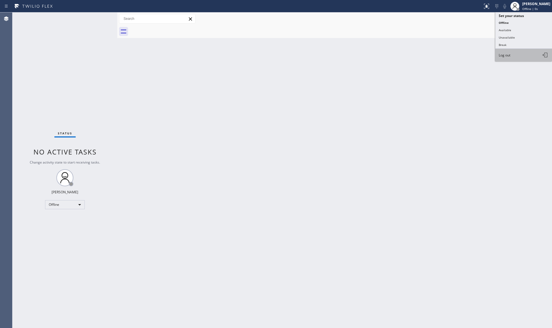
click at [512, 57] on button "Log out" at bounding box center [524, 55] width 57 height 12
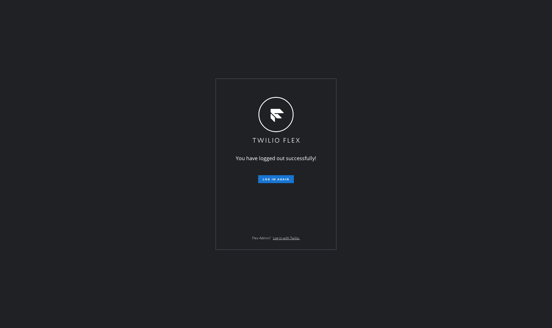
click at [414, 108] on div "You have logged out successfully! Log in again Flex Admin? Log in with Twilio." at bounding box center [276, 164] width 552 height 328
